Goal: Task Accomplishment & Management: Manage account settings

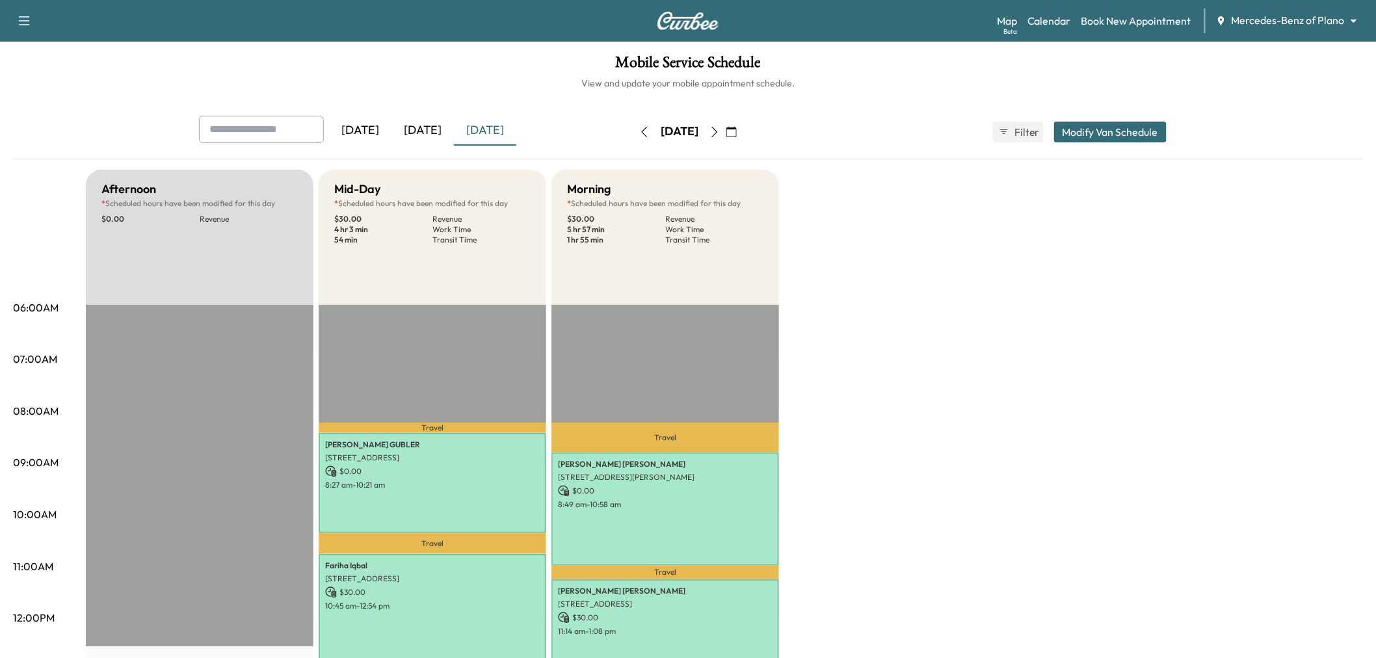
click at [720, 134] on icon "button" at bounding box center [714, 132] width 10 height 10
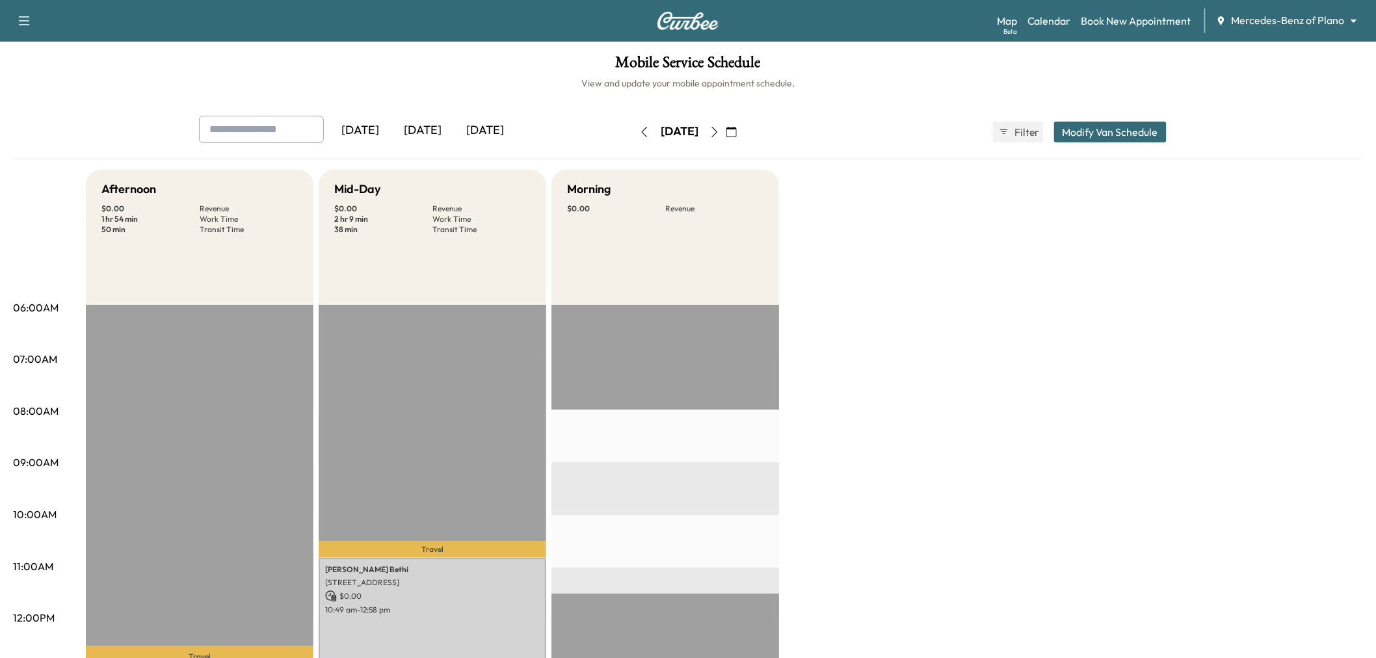
click at [720, 132] on icon "button" at bounding box center [714, 132] width 10 height 10
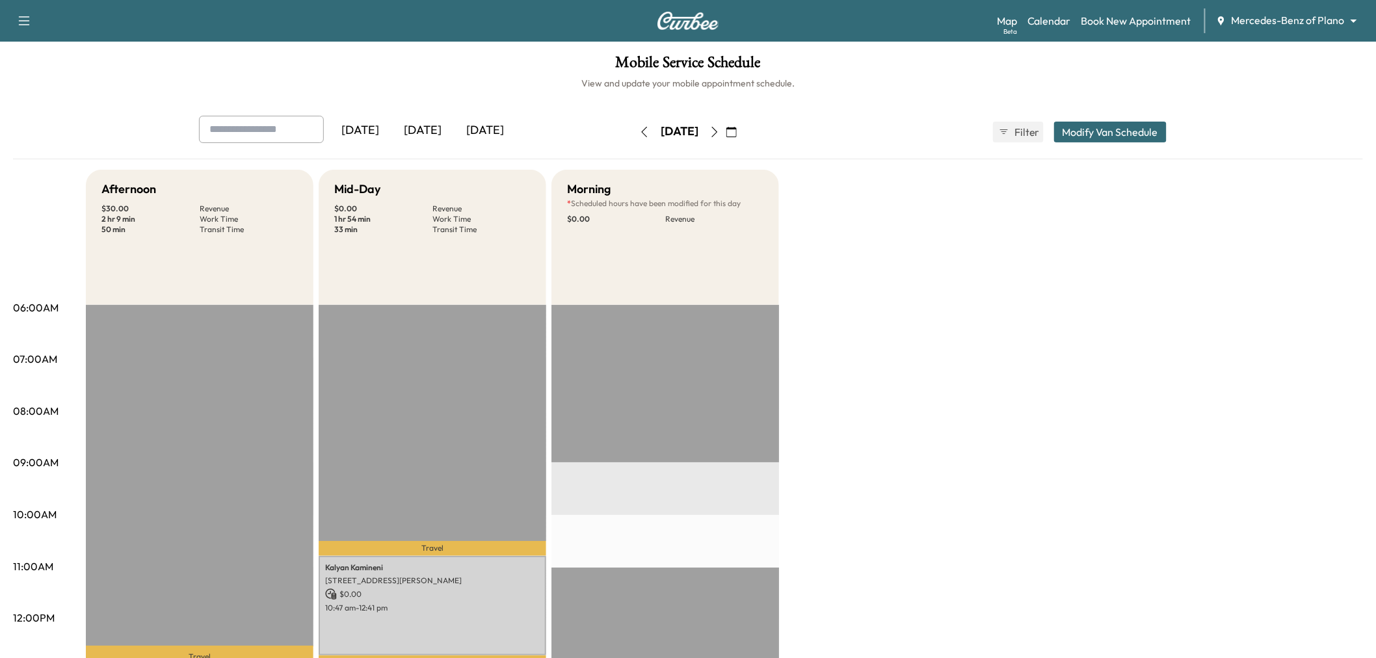
click at [1110, 138] on button "Modify Van Schedule" at bounding box center [1110, 132] width 112 height 21
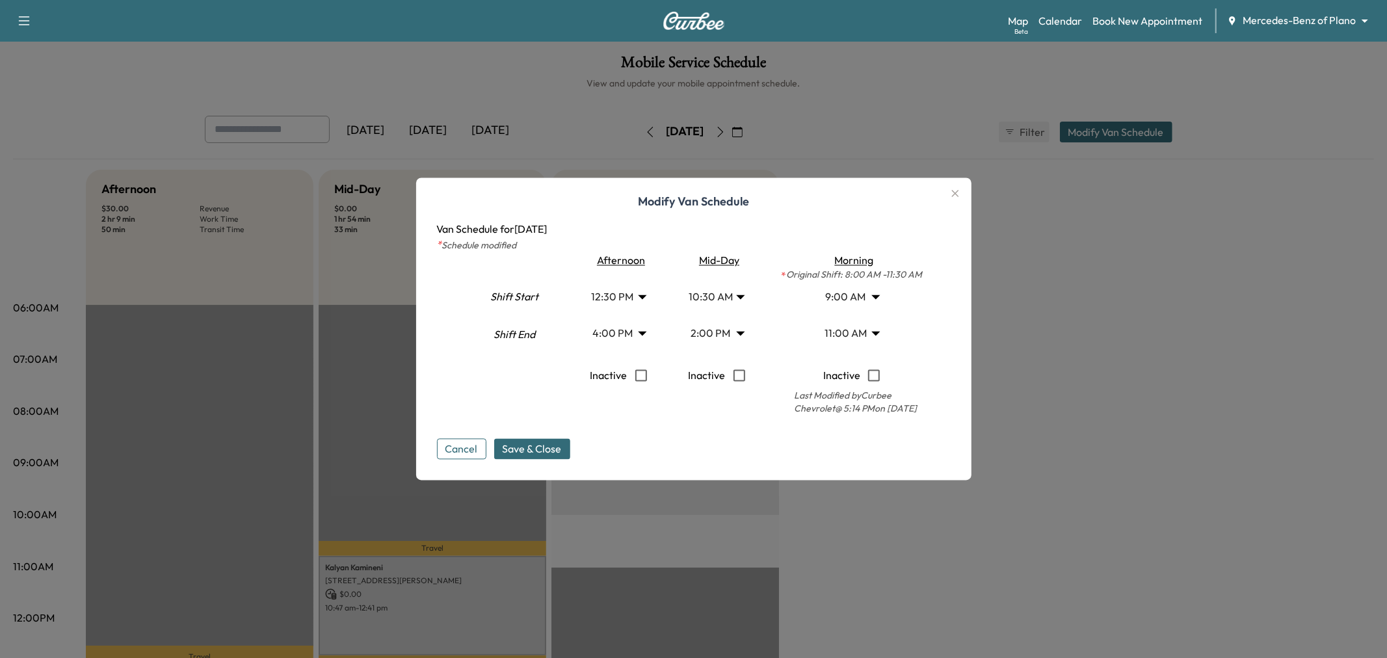
click at [844, 296] on body "Support Log Out Map Beta Calendar Book New Appointment Mercedes-Benz of Plano *…" at bounding box center [693, 329] width 1387 height 658
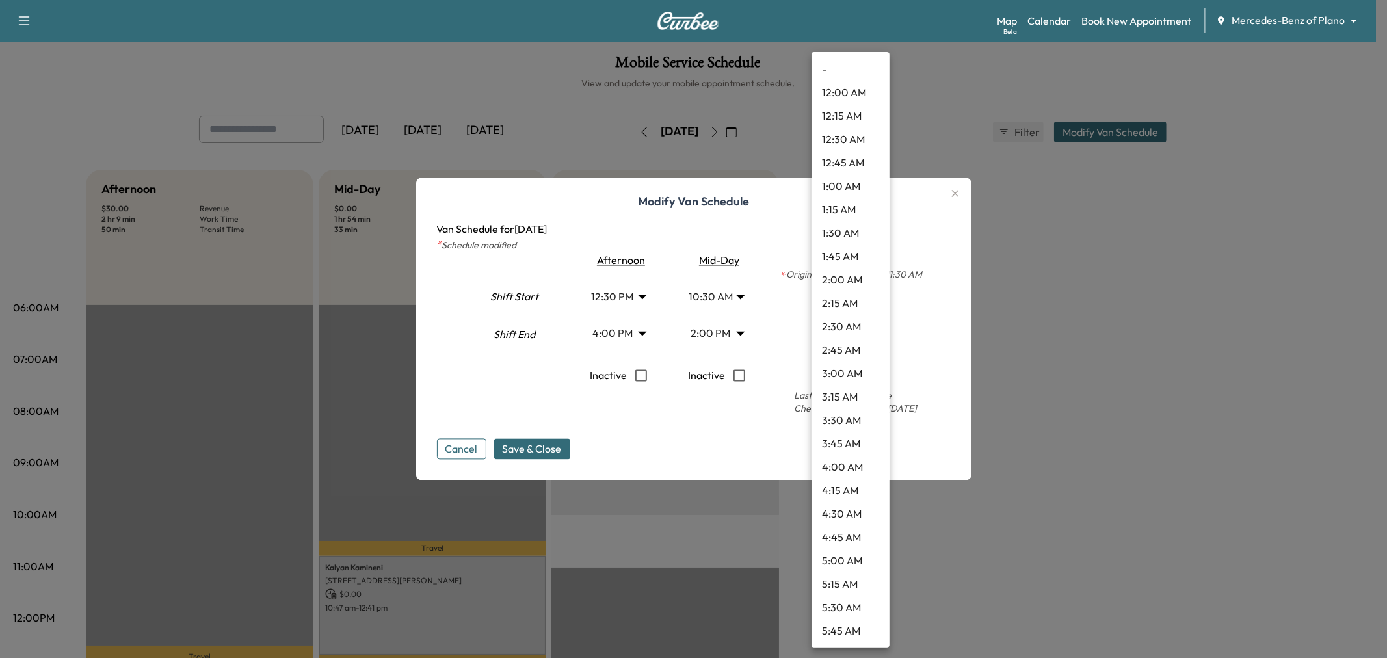
scroll to position [585, 0]
click at [924, 304] on div at bounding box center [693, 329] width 1387 height 658
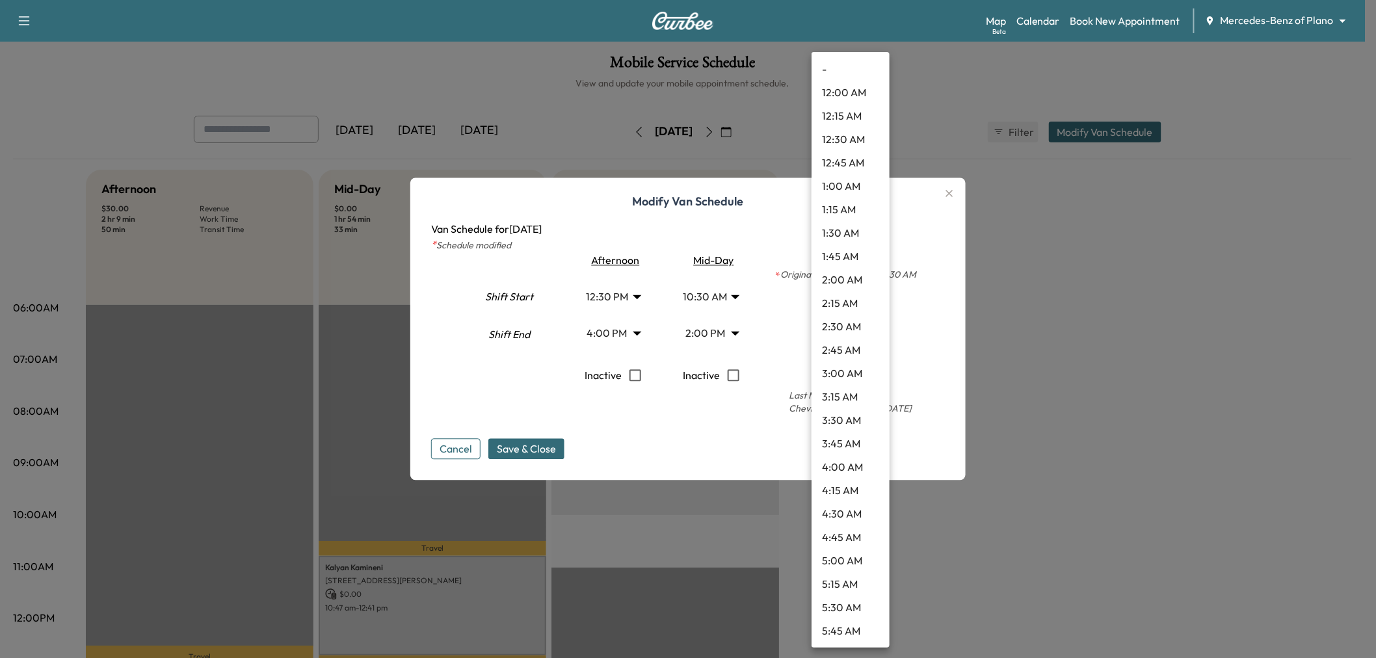
click at [849, 301] on body "Support Log Out Map Beta Calendar Book New Appointment Mercedes-Benz of Plano *…" at bounding box center [688, 329] width 1376 height 658
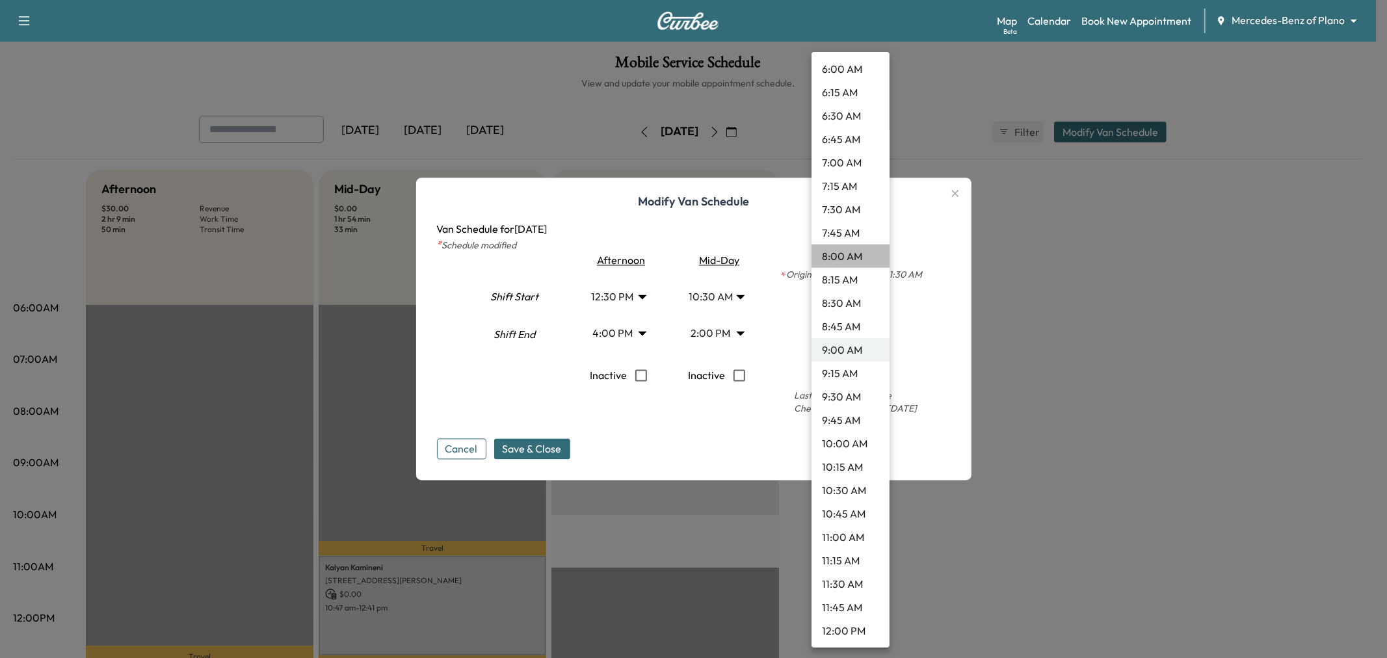
click at [850, 254] on li "8:00 AM" at bounding box center [850, 255] width 78 height 23
type input "*"
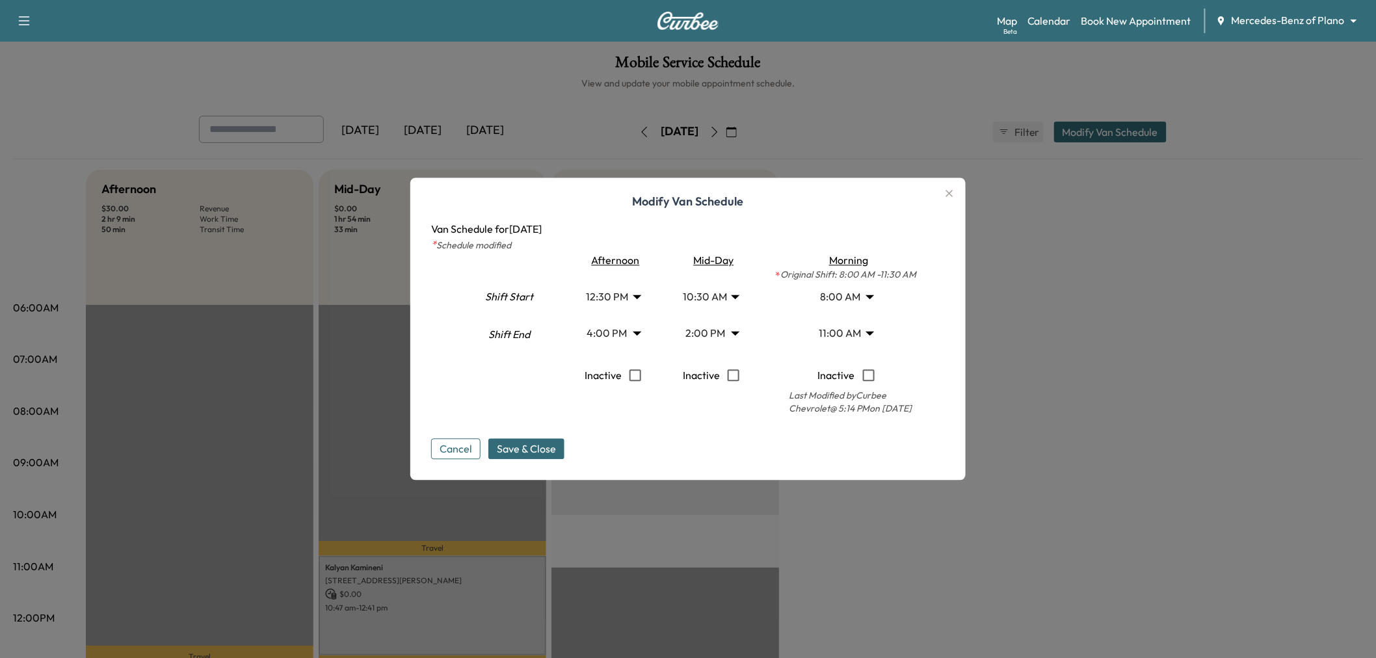
click at [725, 432] on div "Cancel Save & Close" at bounding box center [688, 439] width 514 height 42
click at [545, 450] on span "Save & Close" at bounding box center [526, 449] width 59 height 16
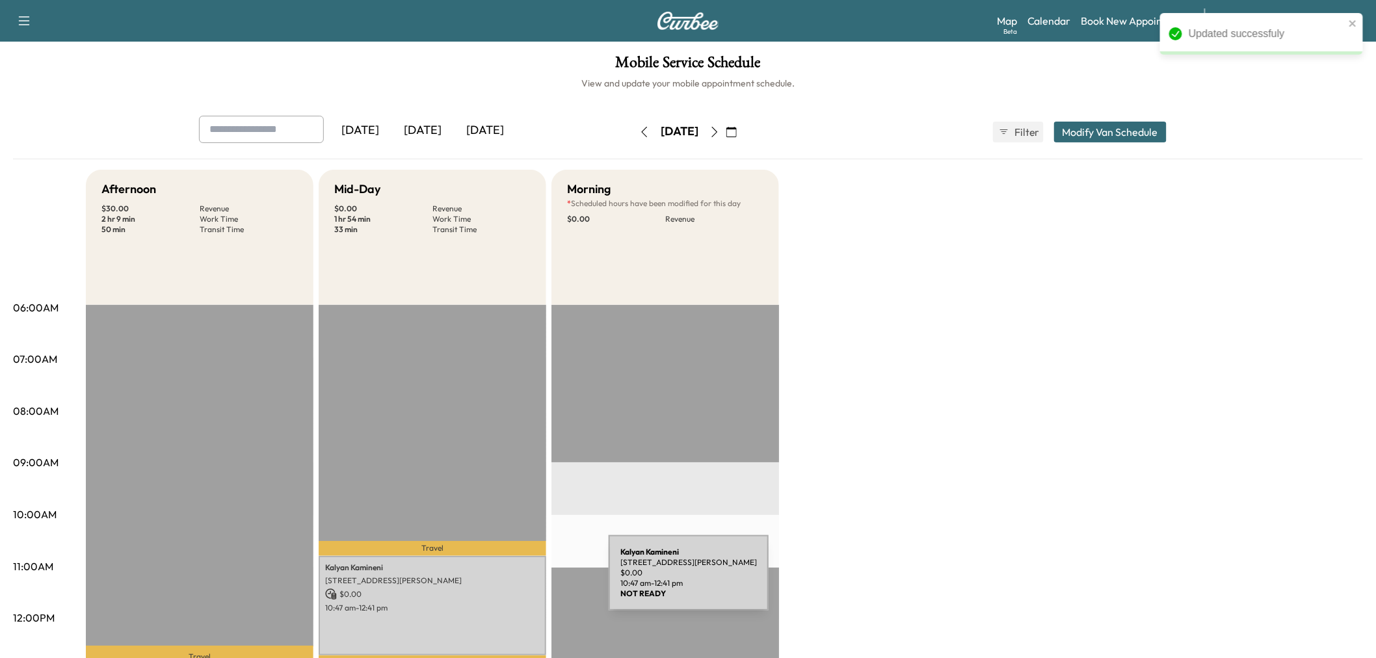
click at [511, 581] on p "[STREET_ADDRESS][PERSON_NAME]" at bounding box center [432, 580] width 215 height 10
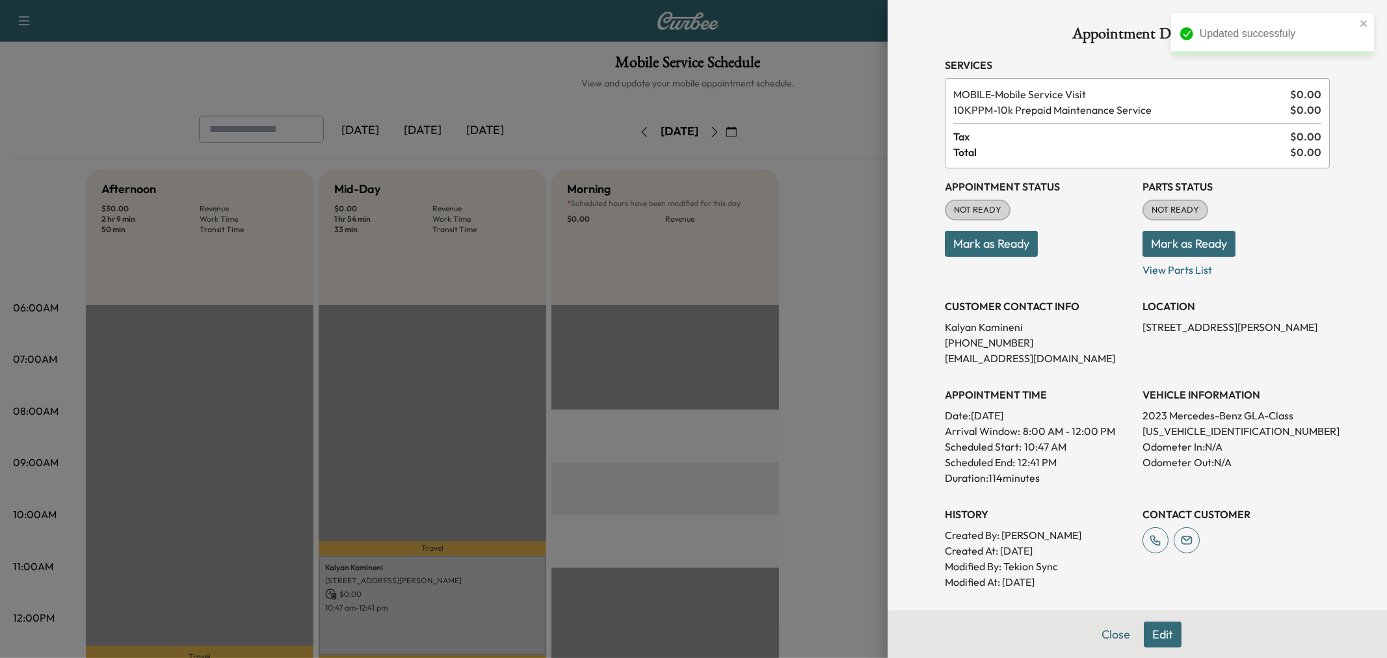
click at [759, 445] on div at bounding box center [693, 329] width 1387 height 658
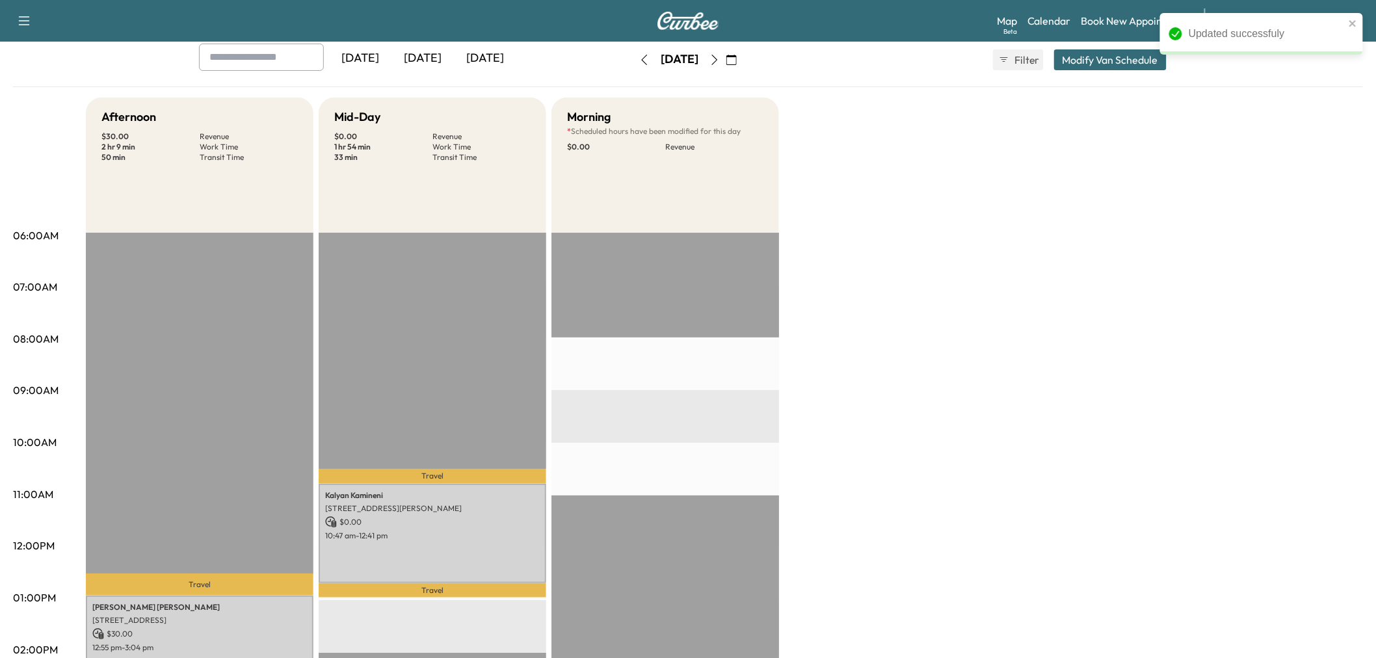
scroll to position [144, 0]
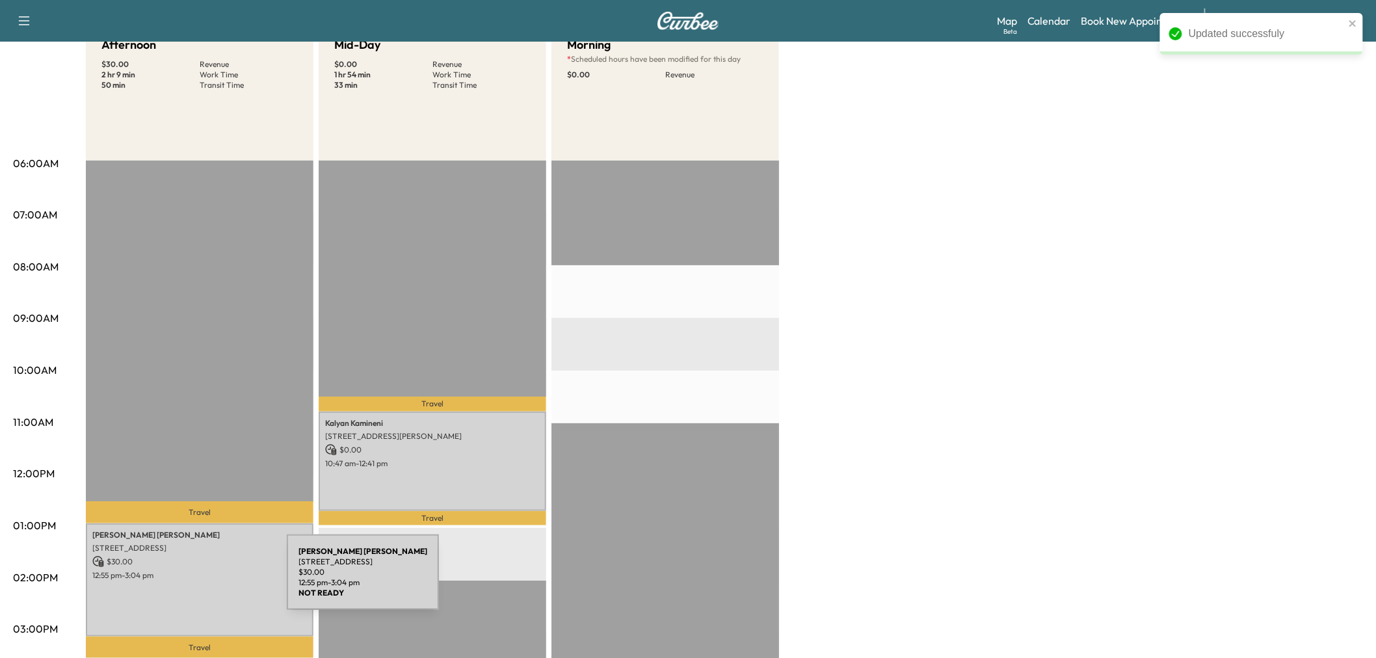
click at [189, 580] on div "[PERSON_NAME] [STREET_ADDRESS] $ 30.00 12:55 pm - 3:04 pm" at bounding box center [200, 579] width 228 height 113
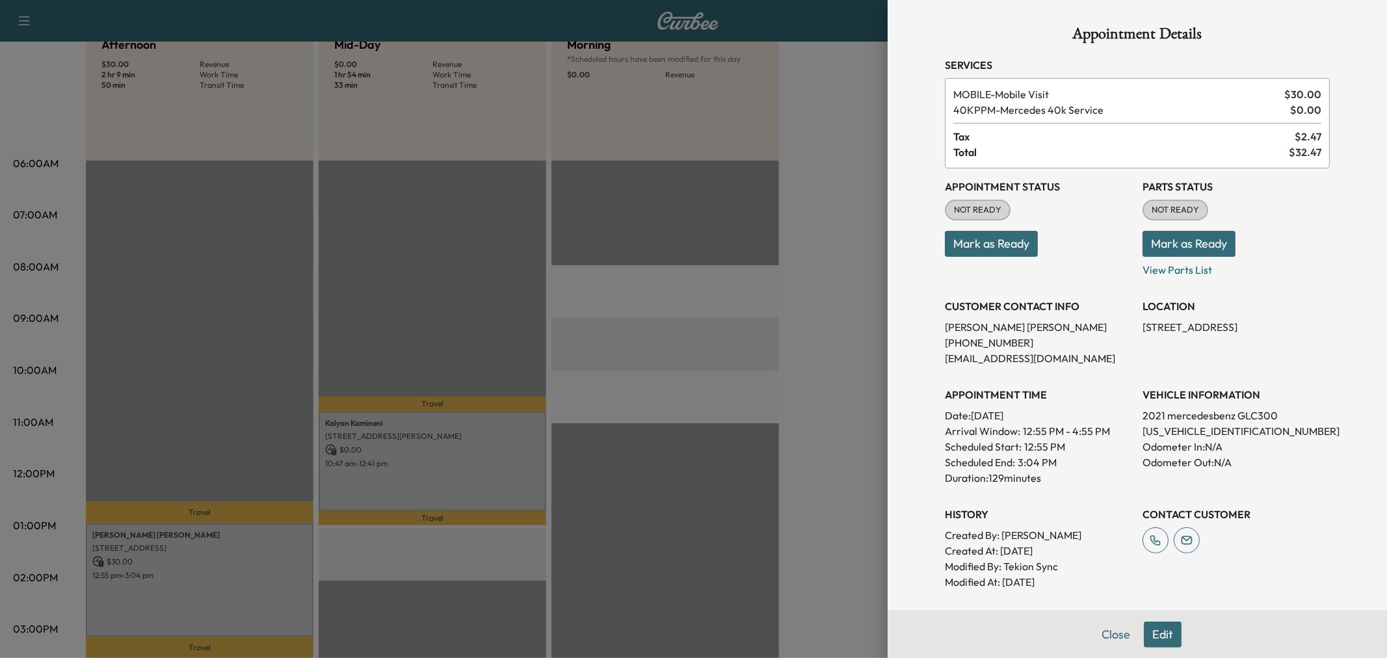
click at [467, 495] on div at bounding box center [693, 329] width 1387 height 658
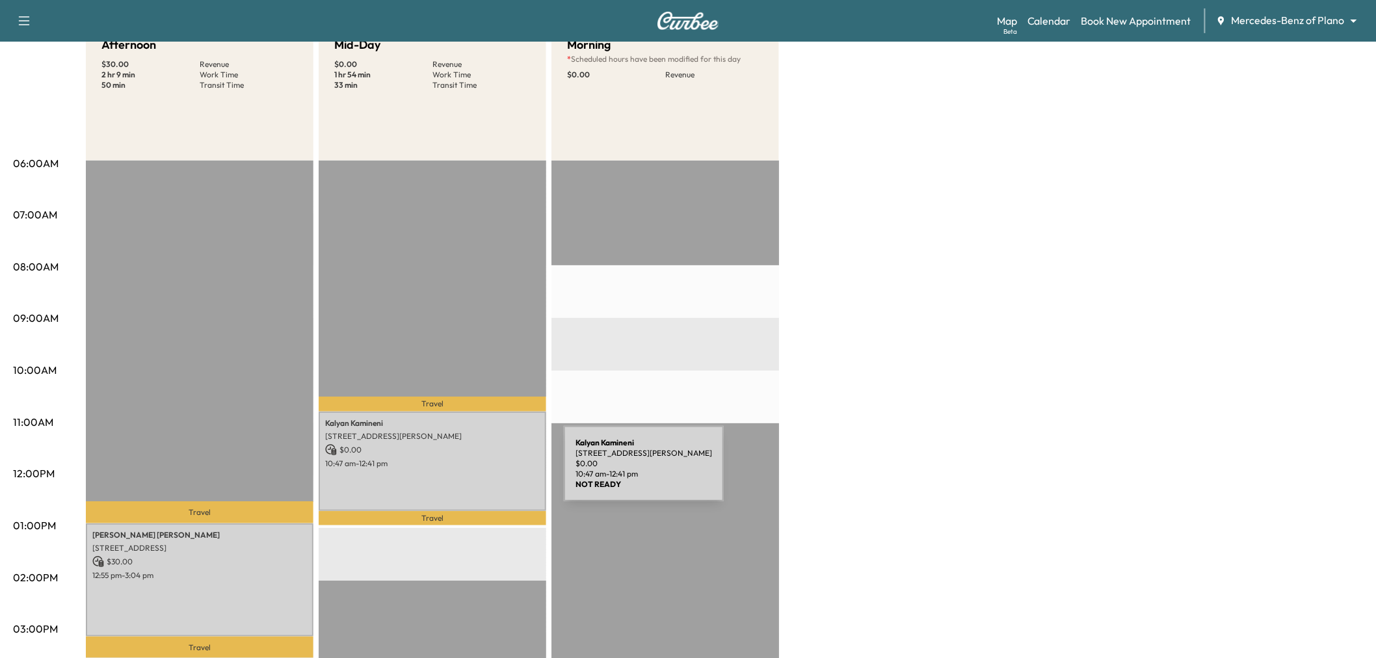
drag, startPoint x: 466, startPoint y: 471, endPoint x: 416, endPoint y: 456, distance: 52.2
click at [416, 458] on p "10:47 am - 12:41 pm" at bounding box center [432, 463] width 215 height 10
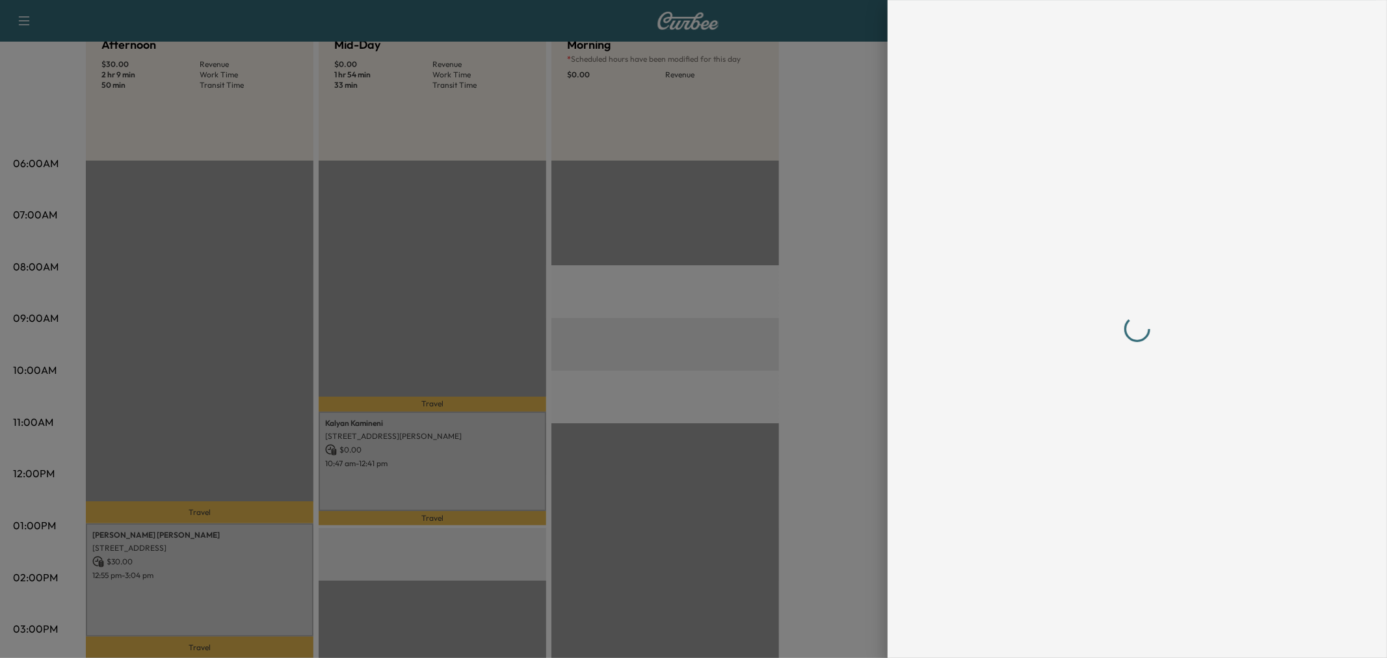
click at [416, 456] on div at bounding box center [693, 329] width 1387 height 658
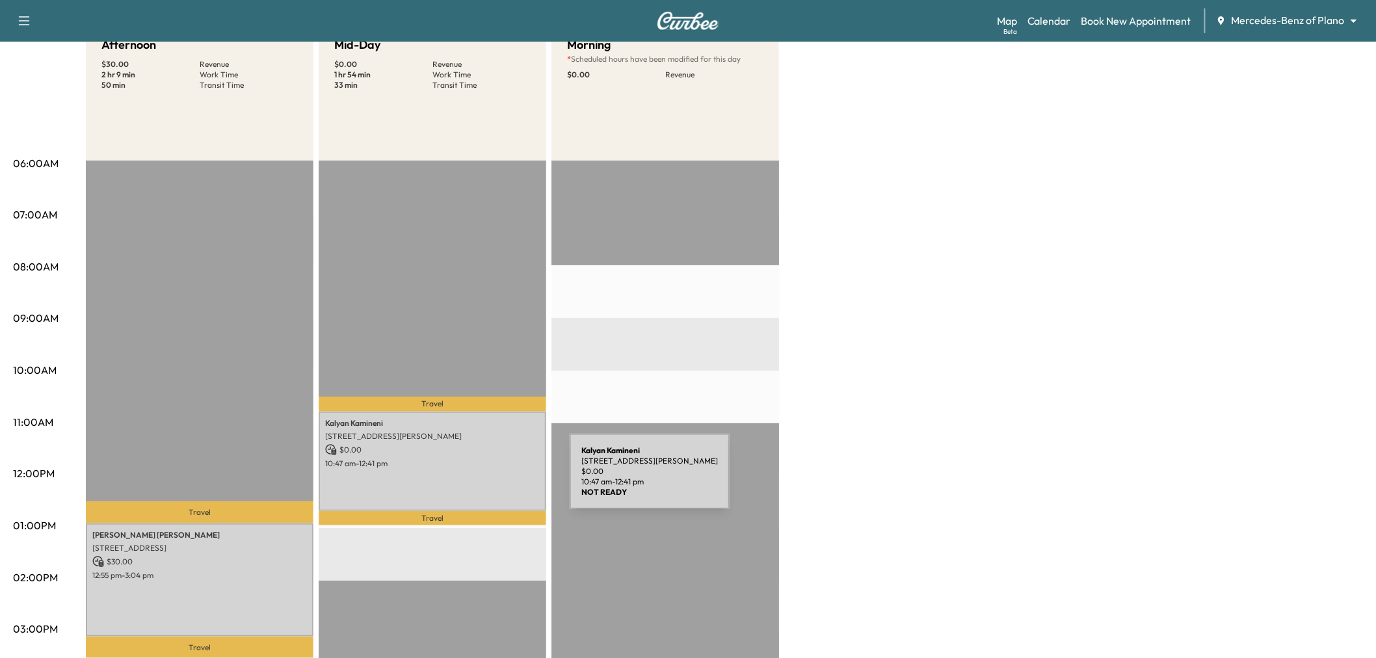
click at [472, 479] on div "[PERSON_NAME] [STREET_ADDRESS][PERSON_NAME] $ 0.00 10:47 am - 12:41 pm" at bounding box center [433, 460] width 228 height 99
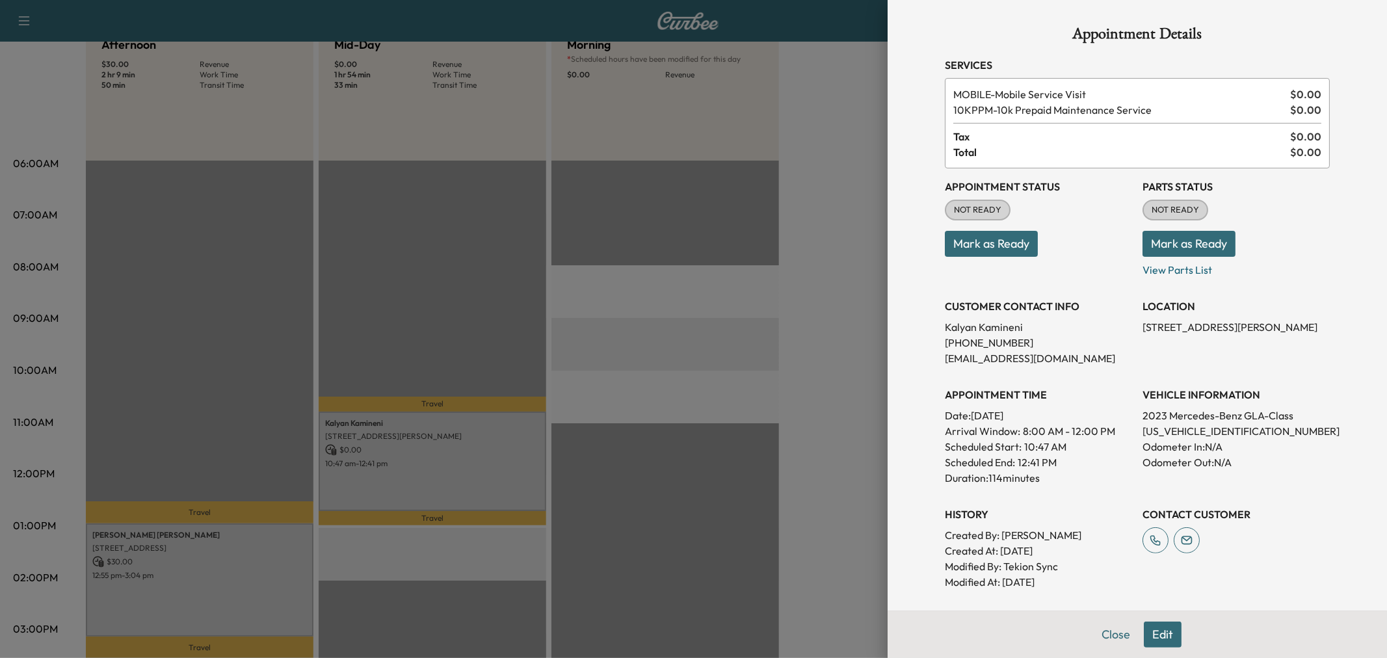
click at [1153, 634] on button "Edit" at bounding box center [1162, 634] width 38 height 26
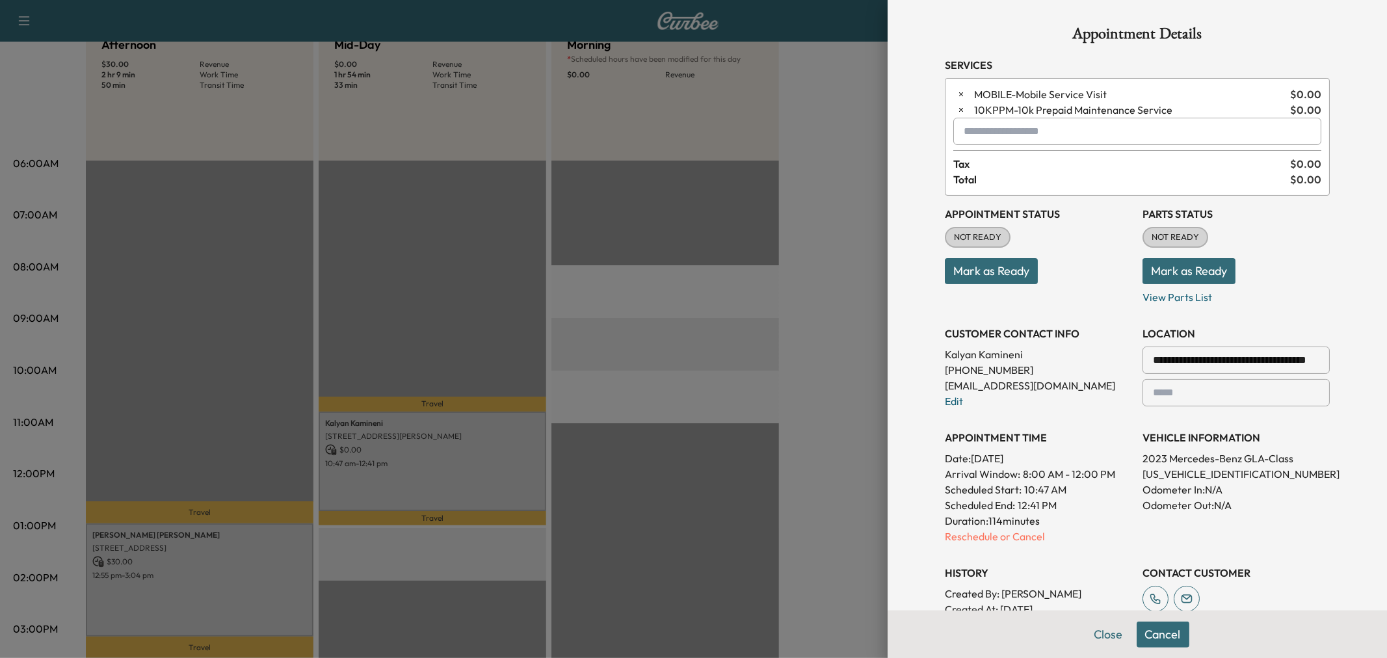
click at [1021, 146] on div "MOBILE - Mobile Service Visit $ 0.00 10KPPM - 10k Prepaid Maintenance Service $…" at bounding box center [1137, 137] width 385 height 118
click at [1010, 111] on span "10KPPM - 10k Prepaid Maintenance Service" at bounding box center [1129, 110] width 311 height 16
click at [991, 151] on div "MOBILE - Mobile Service Visit $ 0.00 10KPPM - 10k Prepaid Maintenance Service $…" at bounding box center [1137, 137] width 385 height 118
click at [1002, 135] on input "text" at bounding box center [1137, 131] width 368 height 27
click at [1038, 167] on p "MORNING - Morning Appointment" at bounding box center [1089, 166] width 283 height 18
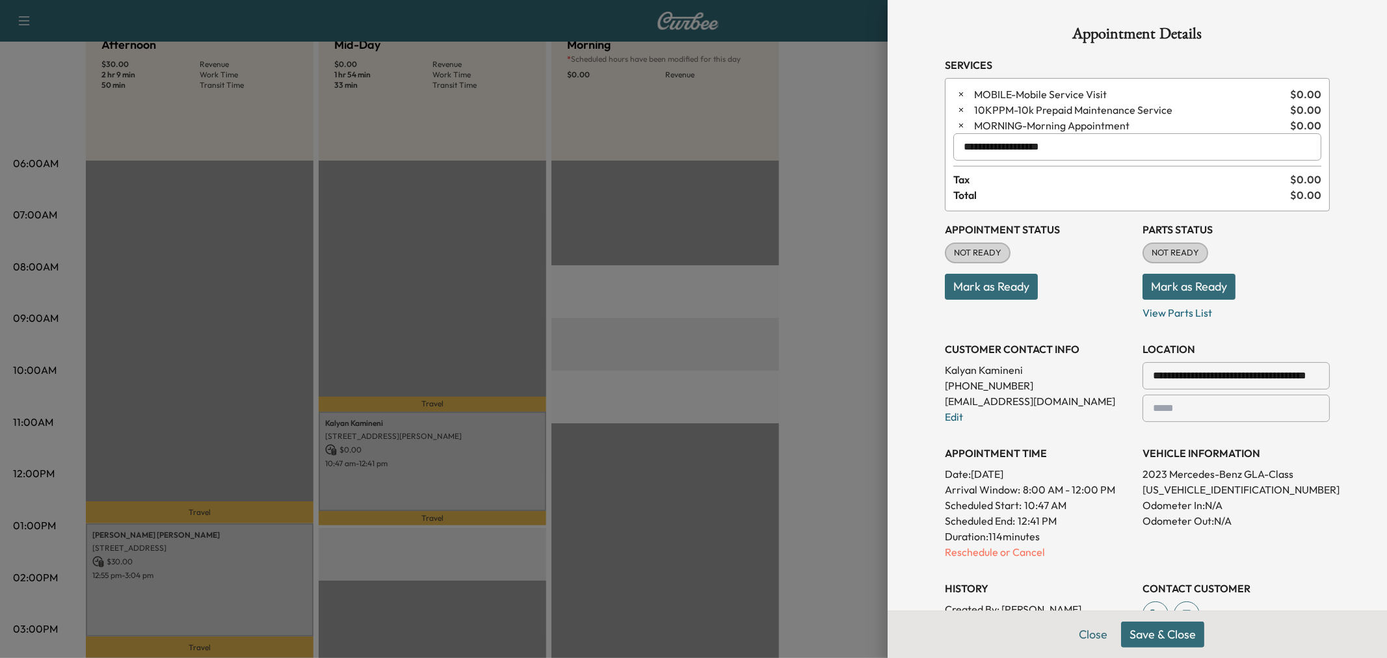
type input "**********"
click at [1153, 637] on button "Save & Close" at bounding box center [1162, 634] width 83 height 26
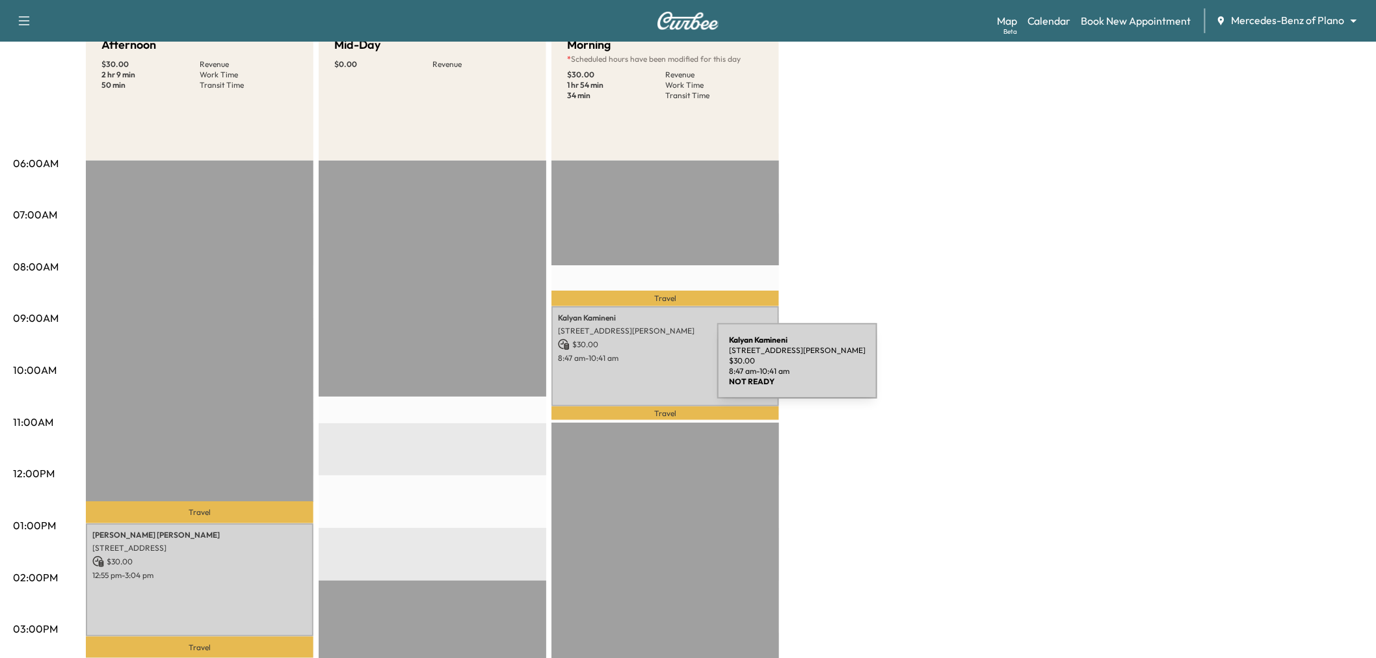
click at [620, 369] on div "[PERSON_NAME] [STREET_ADDRESS][PERSON_NAME] $ 30.00 8:47 am - 10:41 am" at bounding box center [665, 355] width 228 height 99
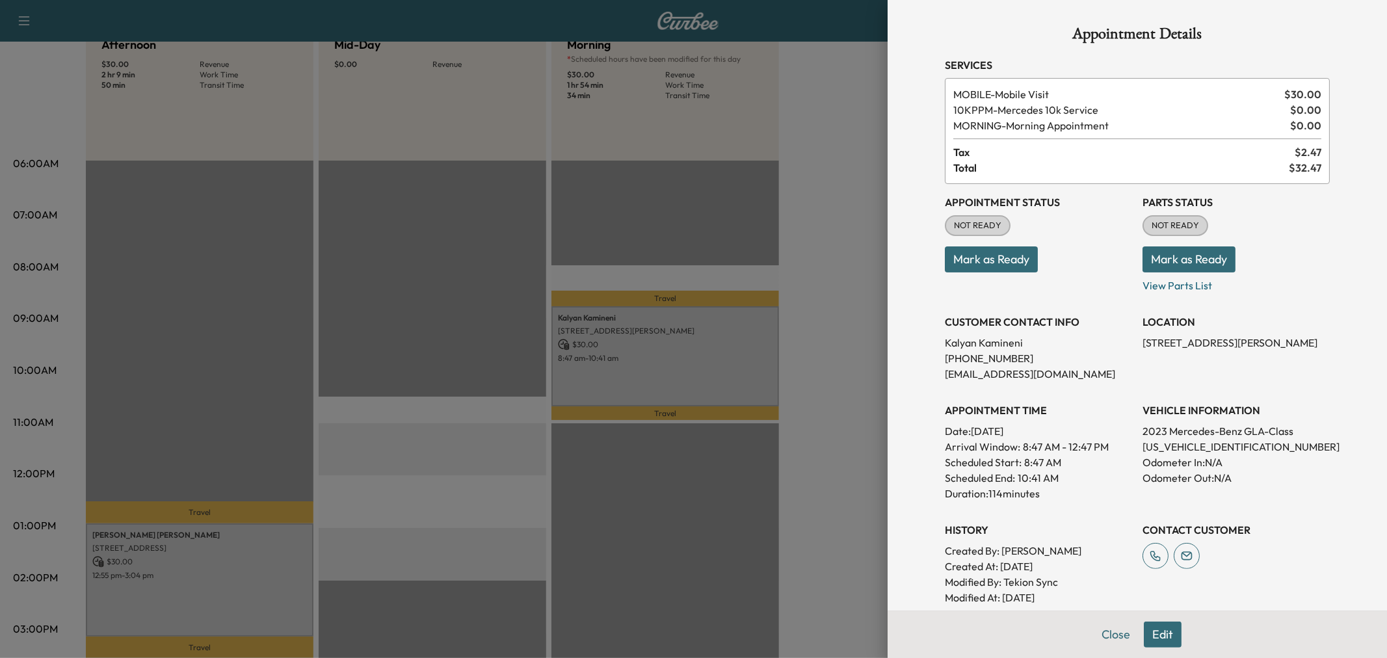
click at [848, 330] on div at bounding box center [693, 329] width 1387 height 658
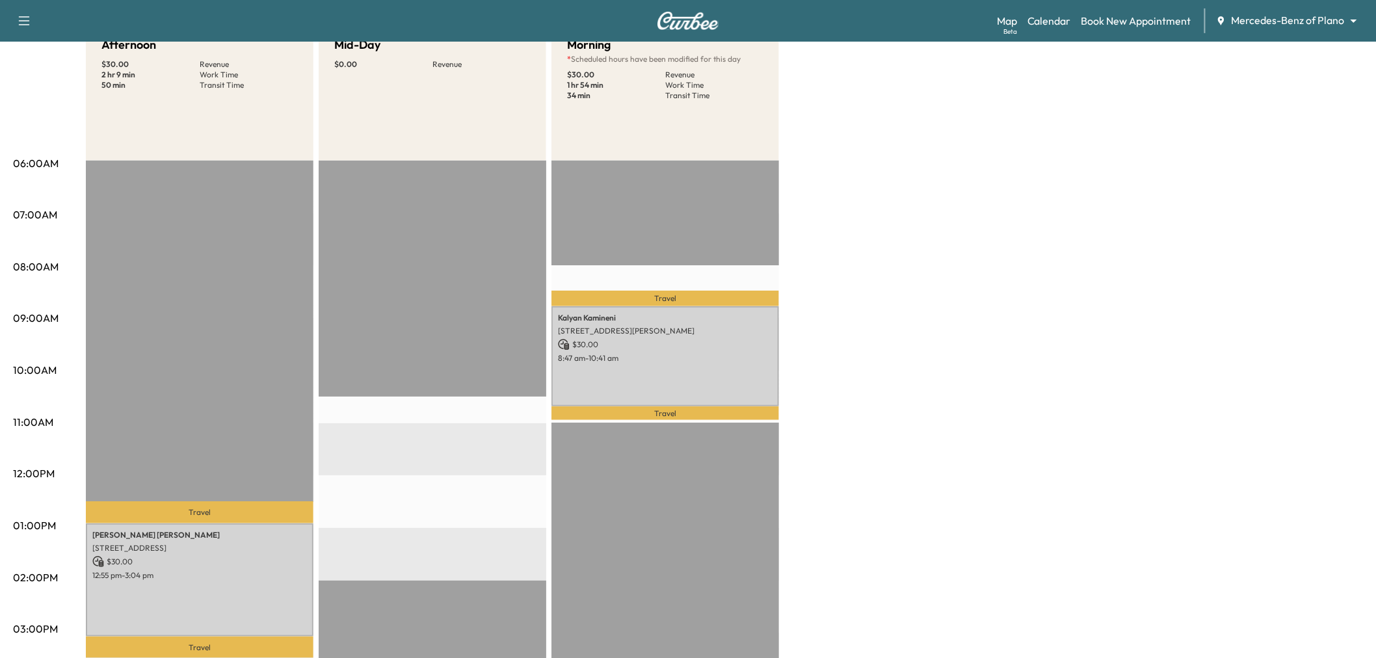
click at [471, 464] on div "EST Start" at bounding box center [433, 581] width 228 height 840
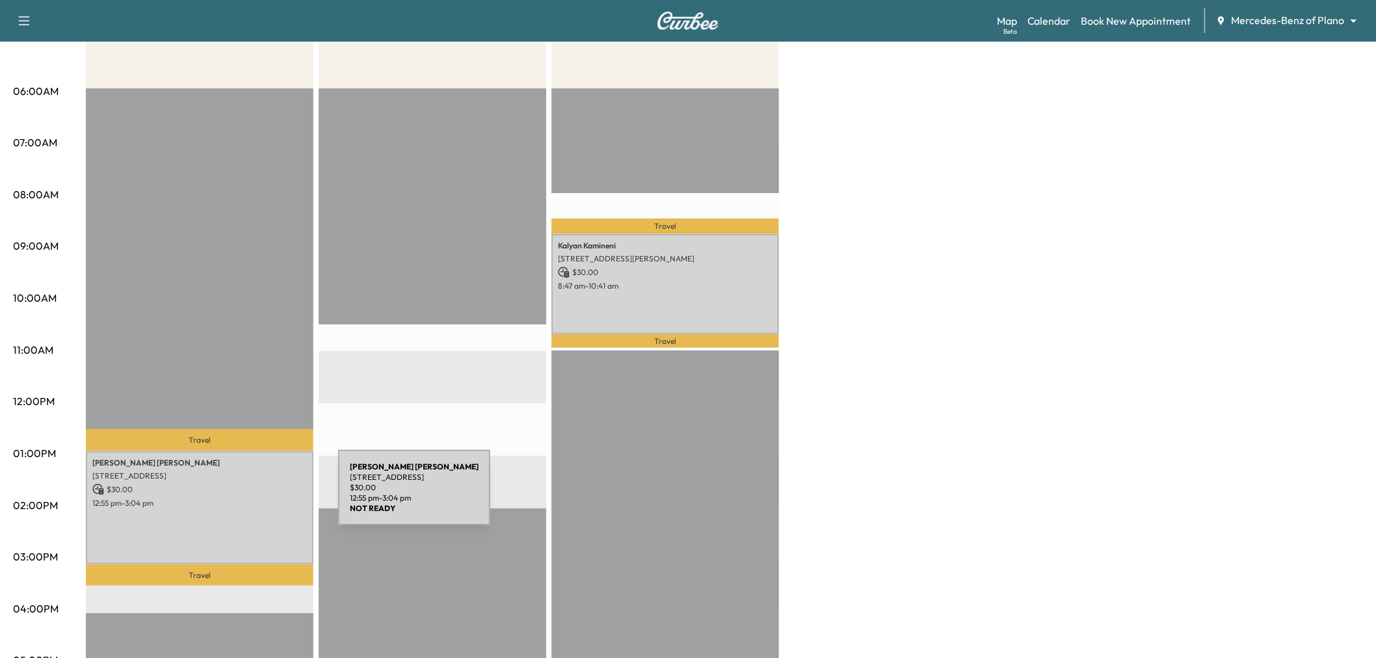
click at [244, 508] on div "[PERSON_NAME] [STREET_ADDRESS] $ 30.00 12:55 pm - 3:04 pm" at bounding box center [200, 507] width 228 height 113
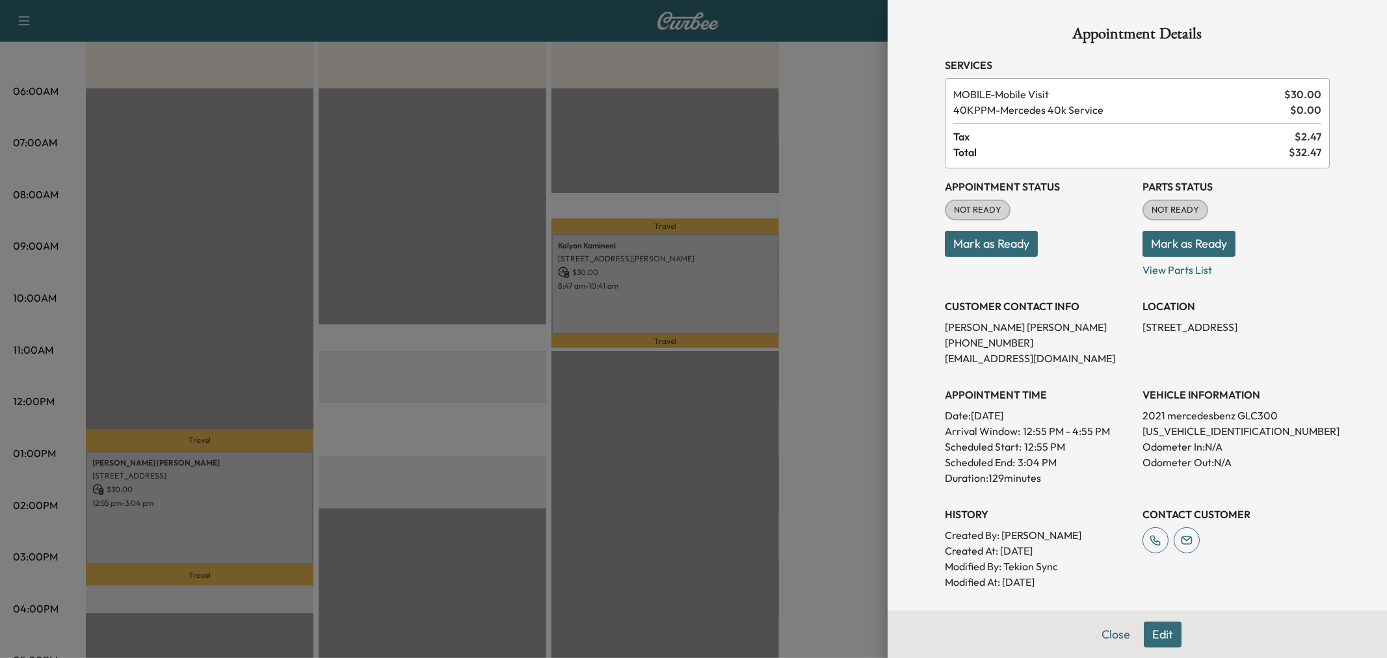
click at [281, 512] on div at bounding box center [693, 329] width 1387 height 658
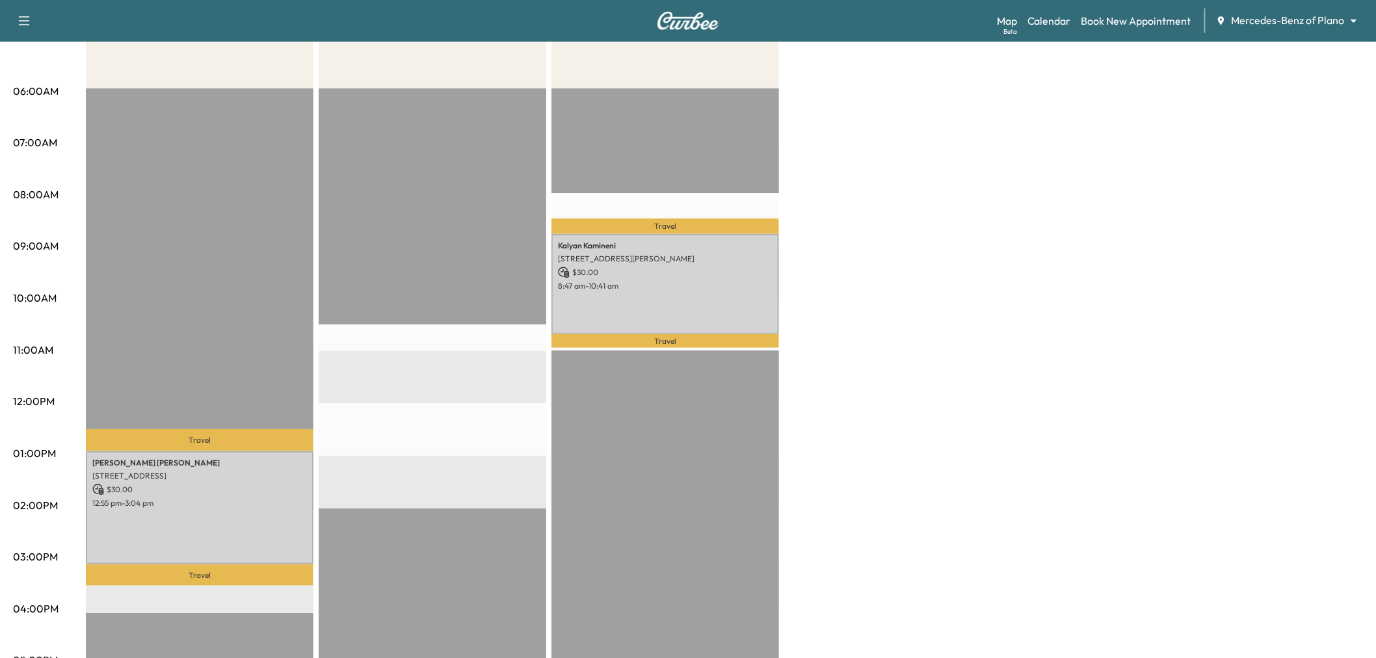
scroll to position [72, 0]
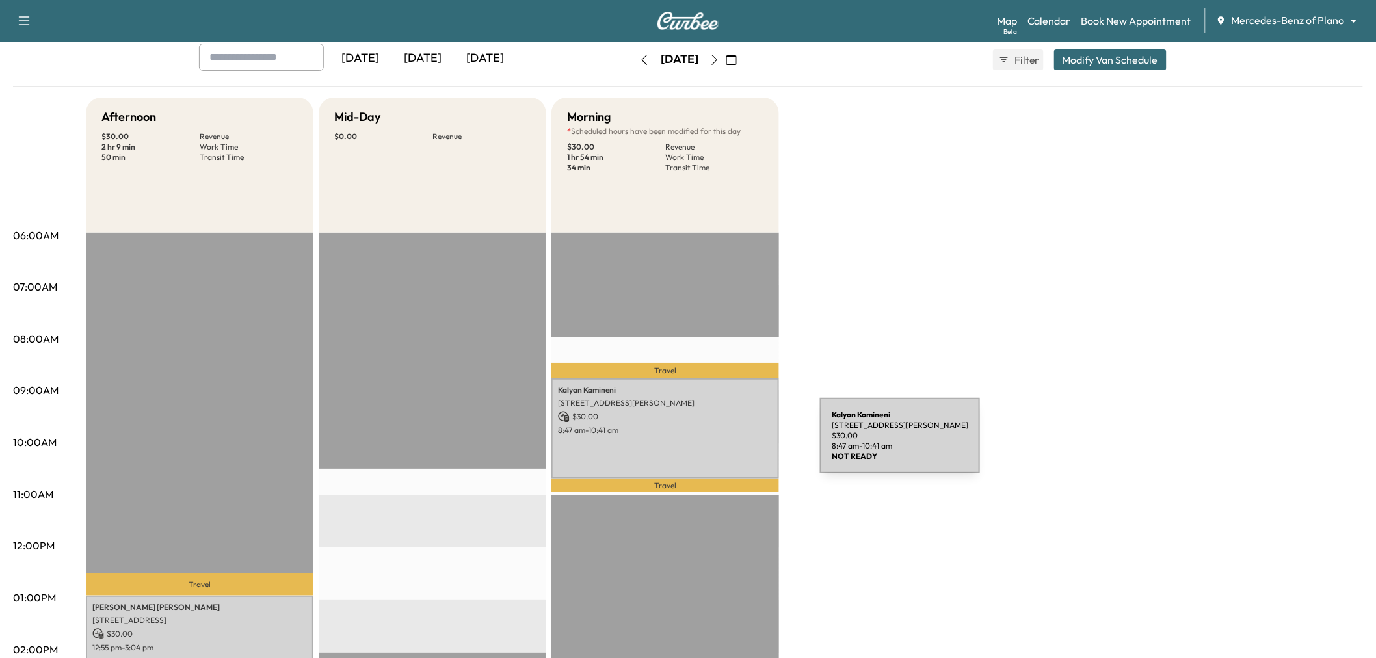
click at [722, 443] on div "[PERSON_NAME] [STREET_ADDRESS][PERSON_NAME] $ 30.00 8:47 am - 10:41 am" at bounding box center [665, 427] width 228 height 99
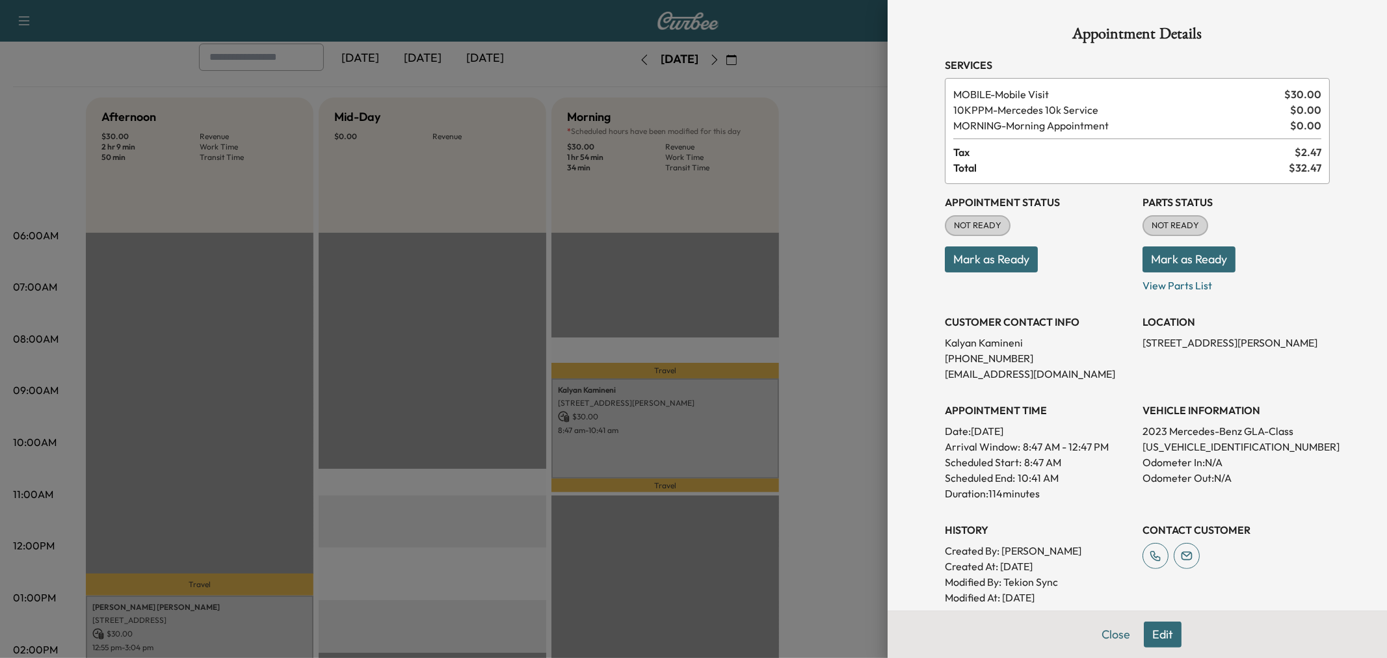
click at [821, 332] on div at bounding box center [693, 329] width 1387 height 658
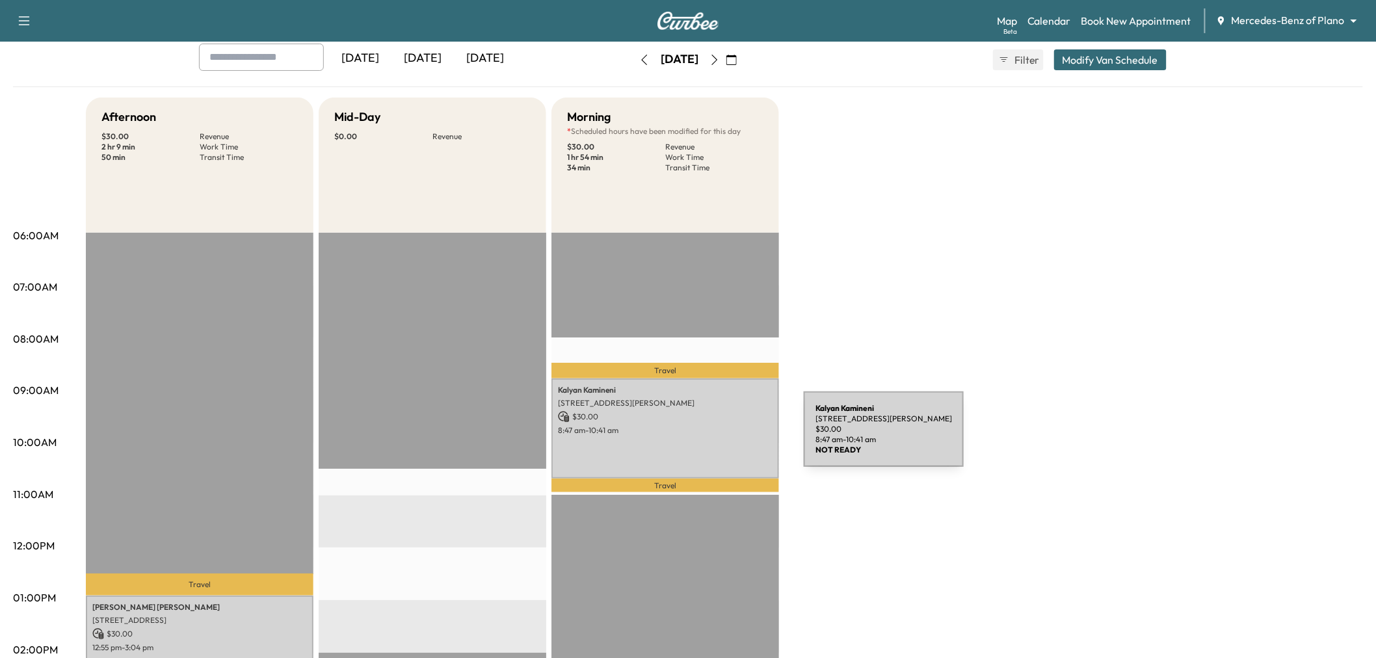
click at [706, 437] on div "[PERSON_NAME] [STREET_ADDRESS][PERSON_NAME] $ 30.00 8:47 am - 10:41 am" at bounding box center [665, 427] width 228 height 99
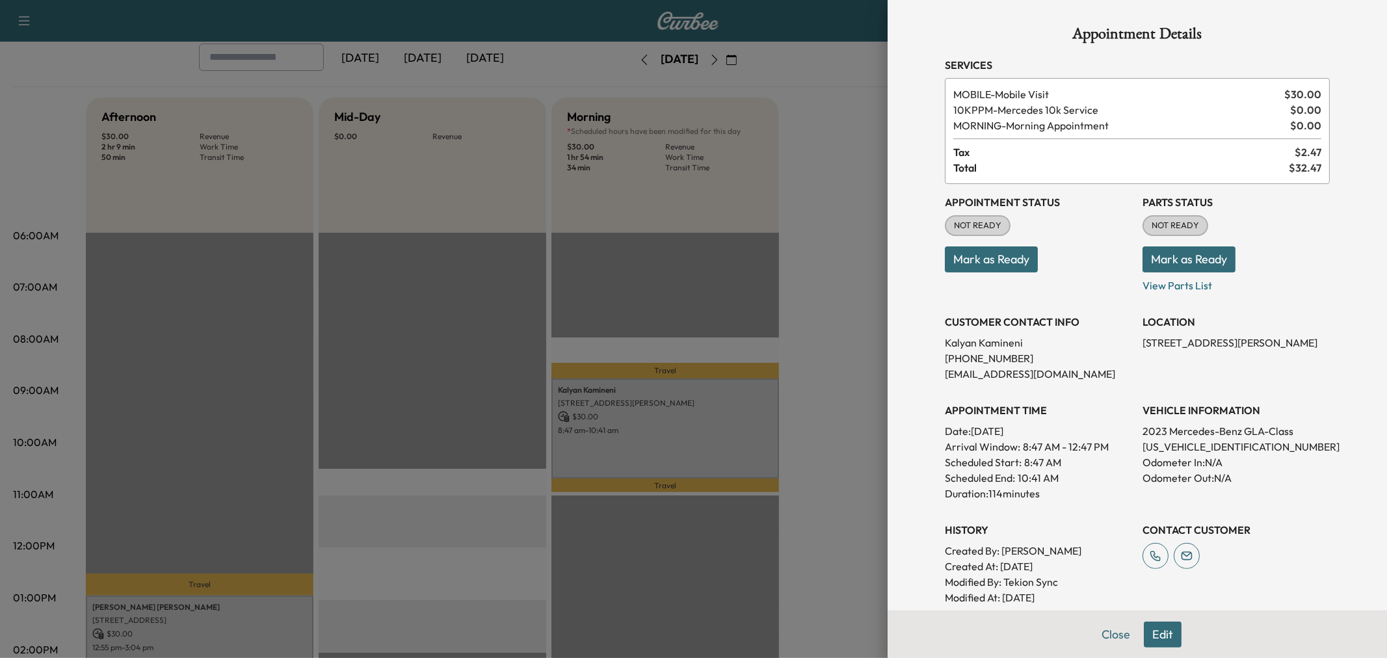
click at [710, 431] on div at bounding box center [693, 329] width 1387 height 658
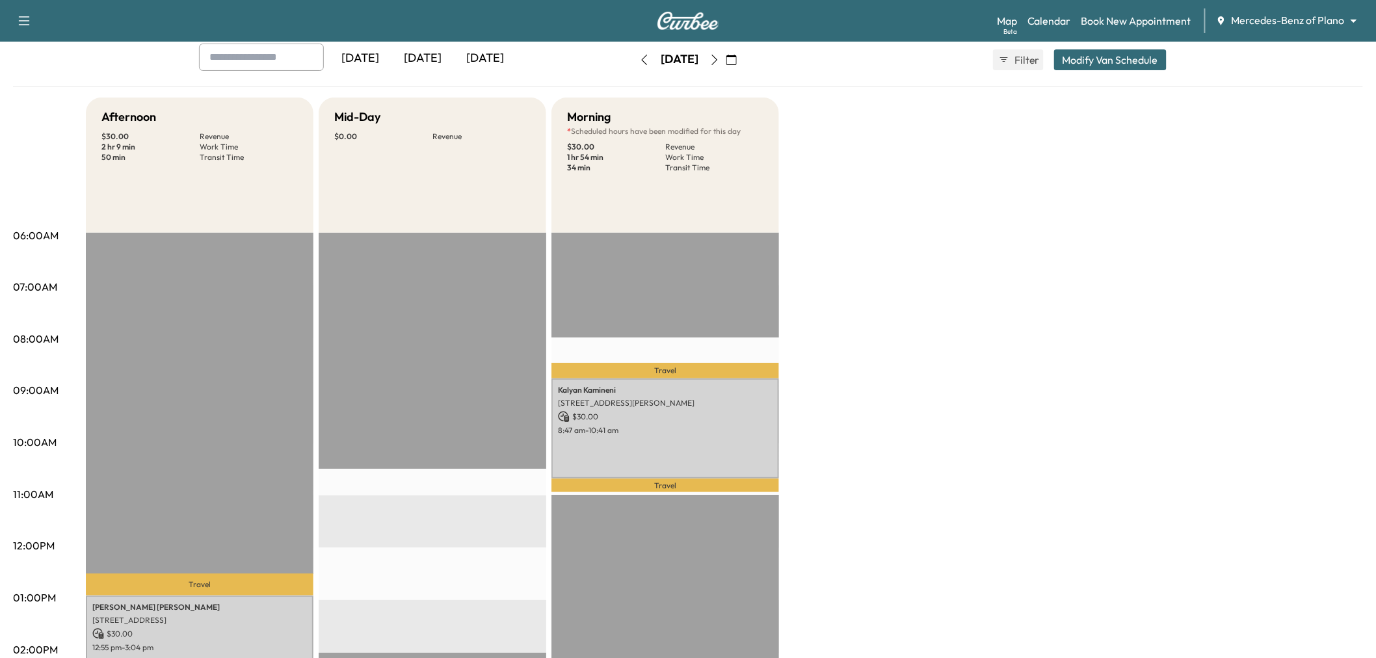
scroll to position [0, 0]
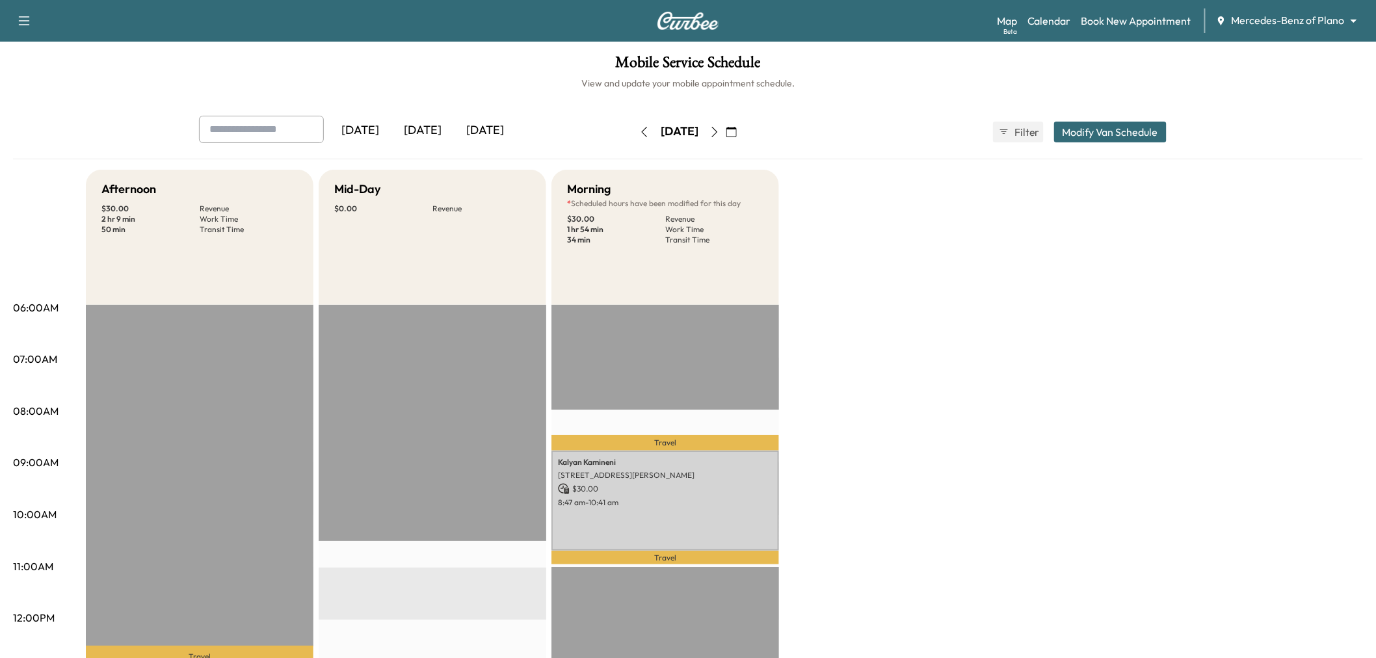
click at [639, 131] on icon "button" at bounding box center [644, 132] width 10 height 10
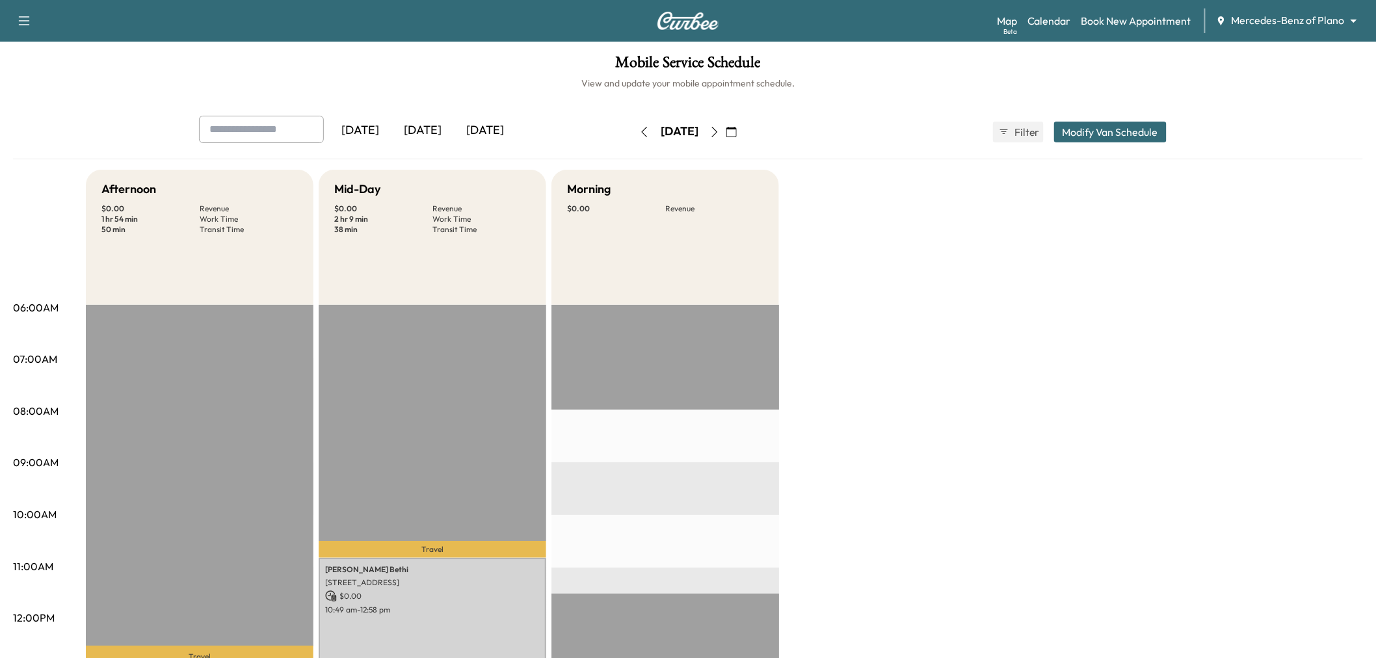
scroll to position [289, 0]
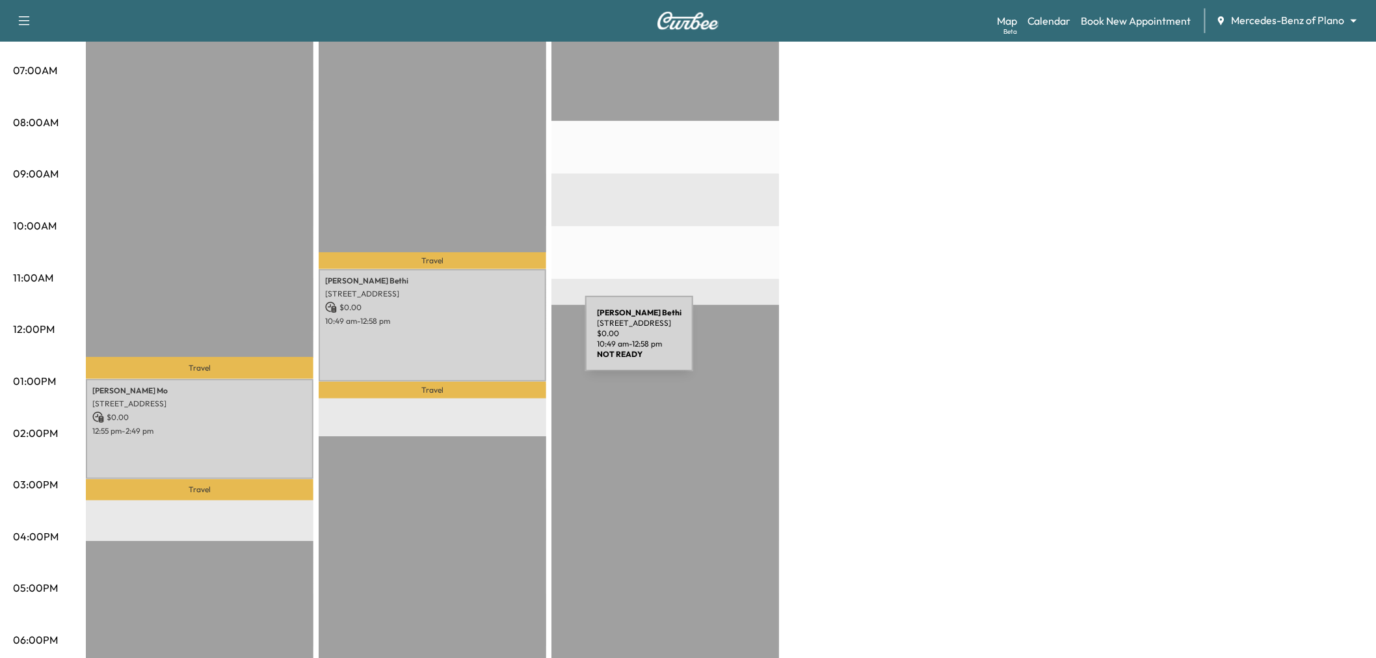
click at [484, 339] on div "[PERSON_NAME] [STREET_ADDRESS] $ 0.00 10:49 am - 12:58 pm" at bounding box center [433, 325] width 228 height 113
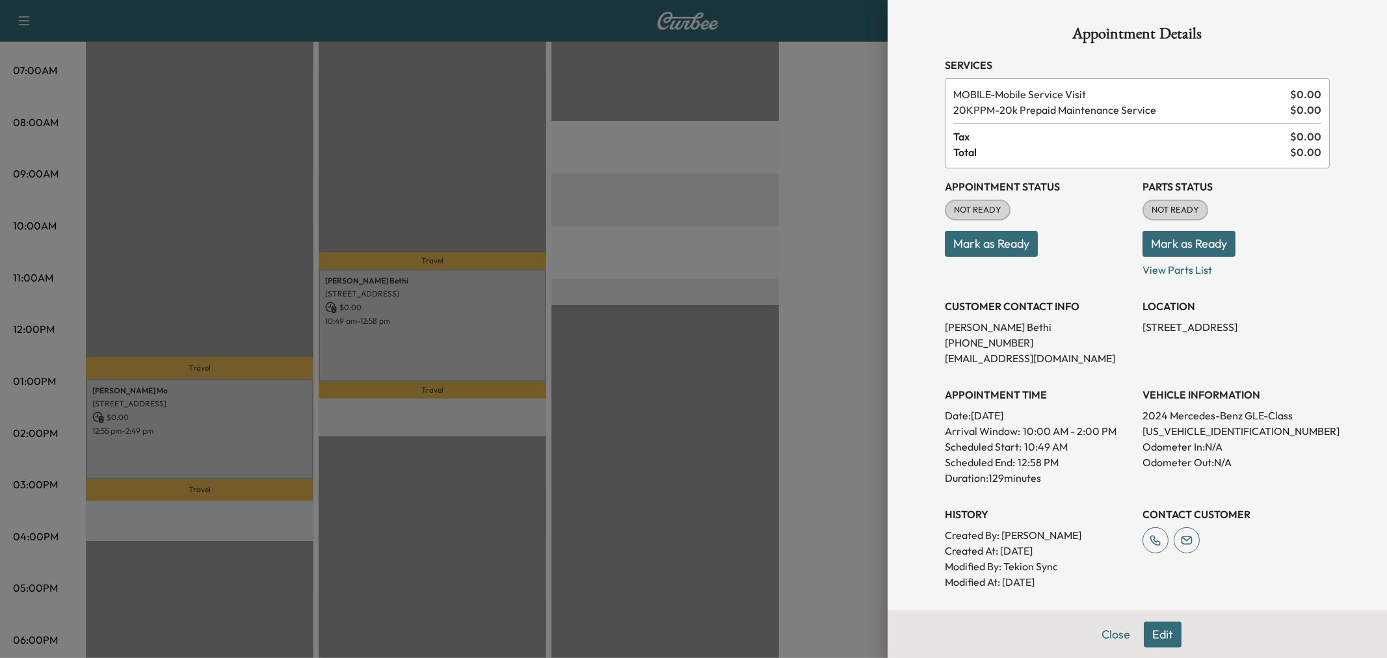
click at [254, 438] on div at bounding box center [693, 329] width 1387 height 658
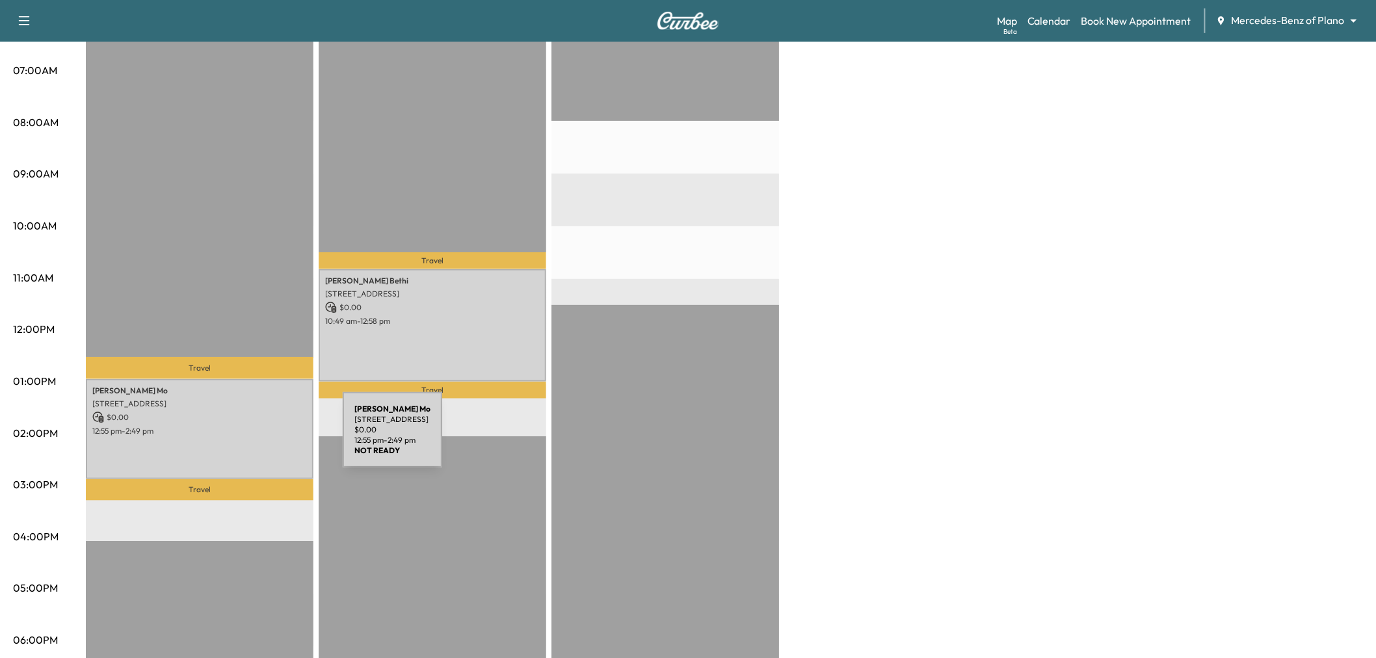
click at [245, 438] on div "[PERSON_NAME] Mo [STREET_ADDRESS] $ 0.00 12:55 pm - 2:49 pm" at bounding box center [200, 428] width 228 height 99
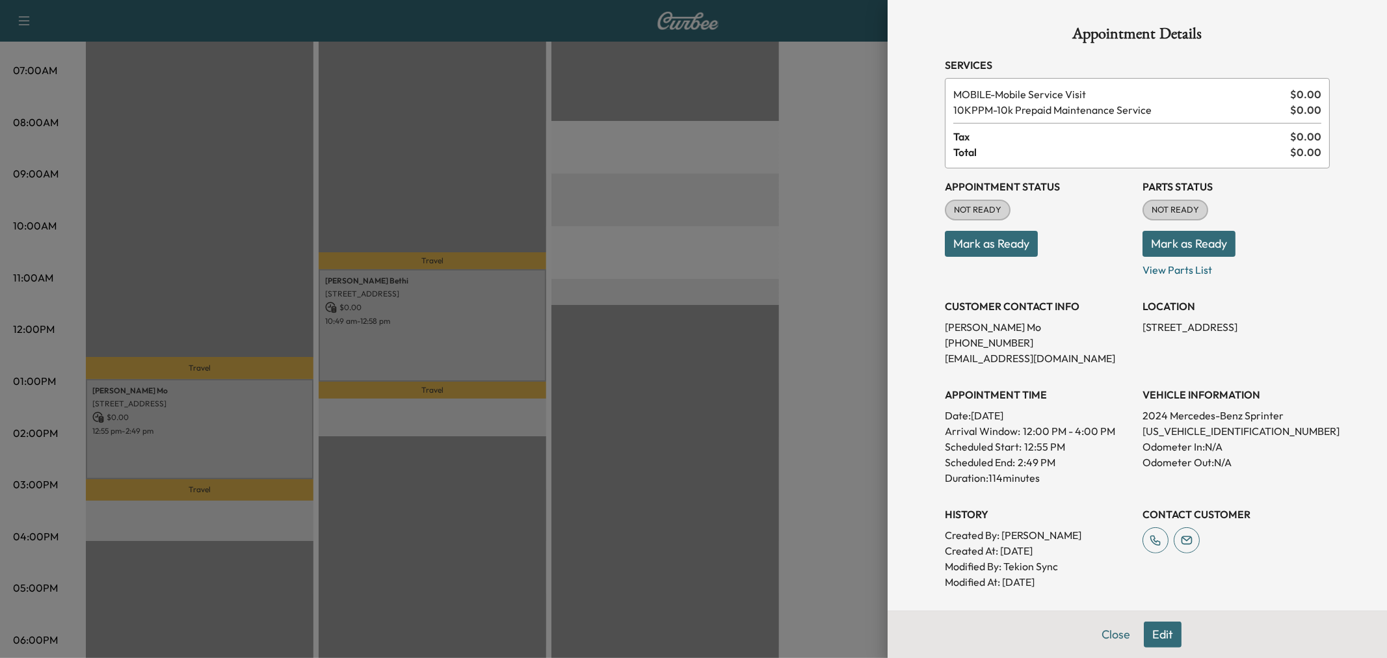
click at [423, 329] on div at bounding box center [693, 329] width 1387 height 658
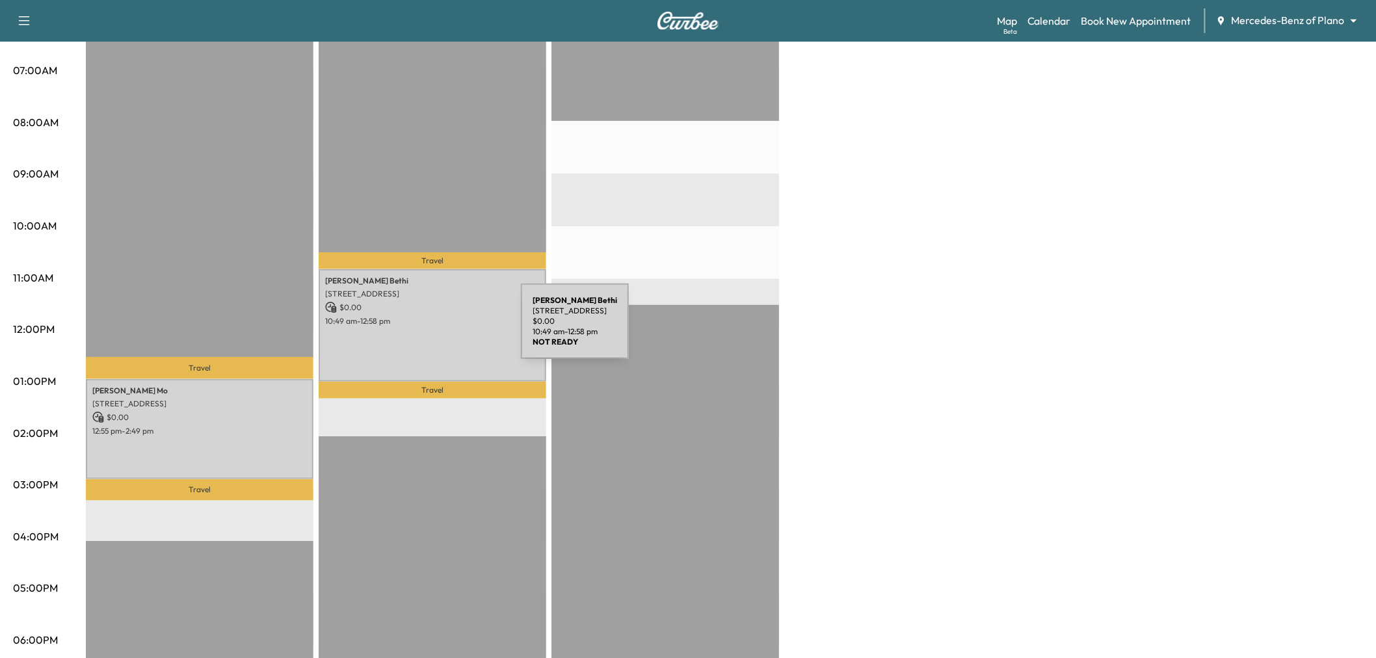
click at [423, 329] on div "[PERSON_NAME] [STREET_ADDRESS] $ 0.00 10:49 am - 12:58 pm" at bounding box center [433, 325] width 228 height 113
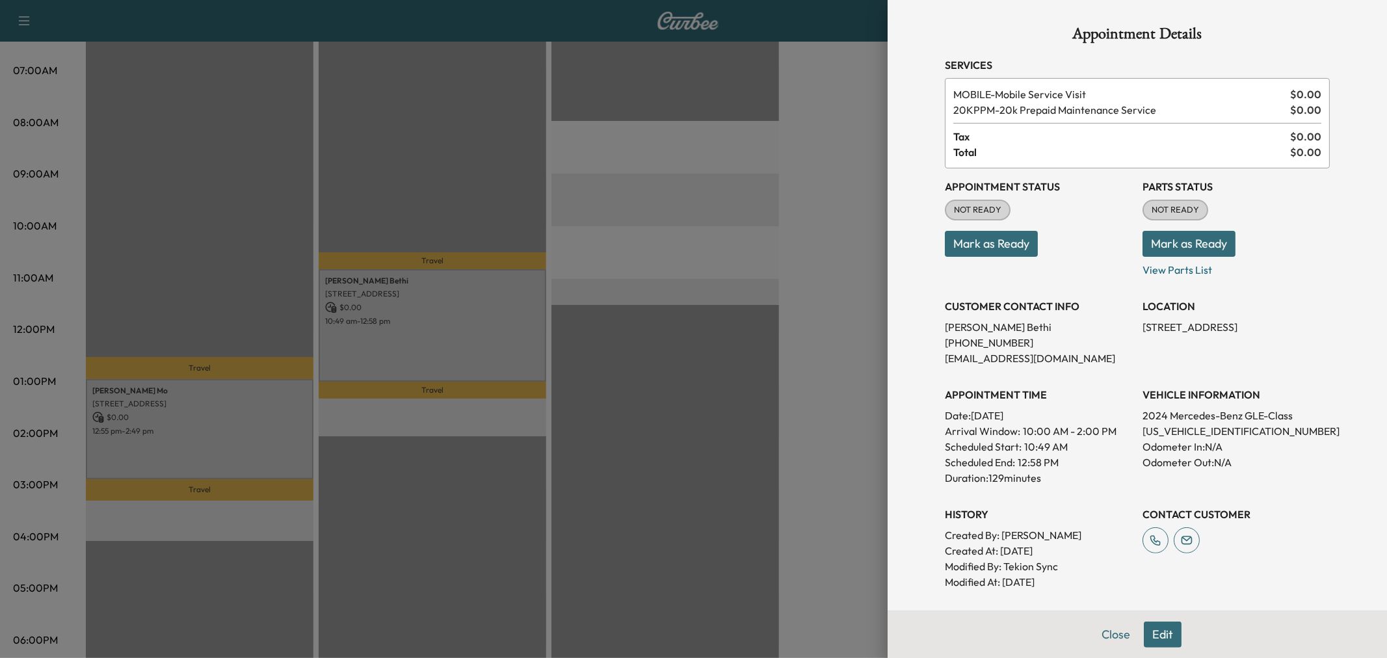
click at [802, 347] on div at bounding box center [693, 329] width 1387 height 658
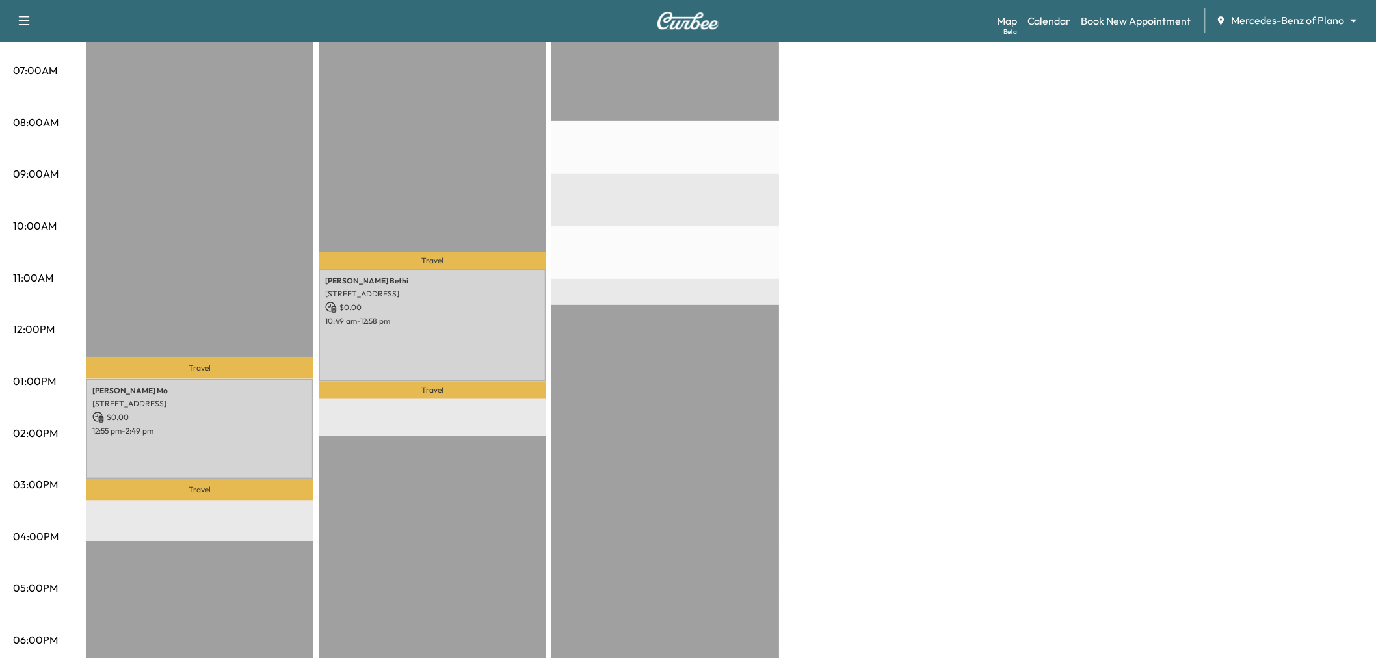
scroll to position [72, 0]
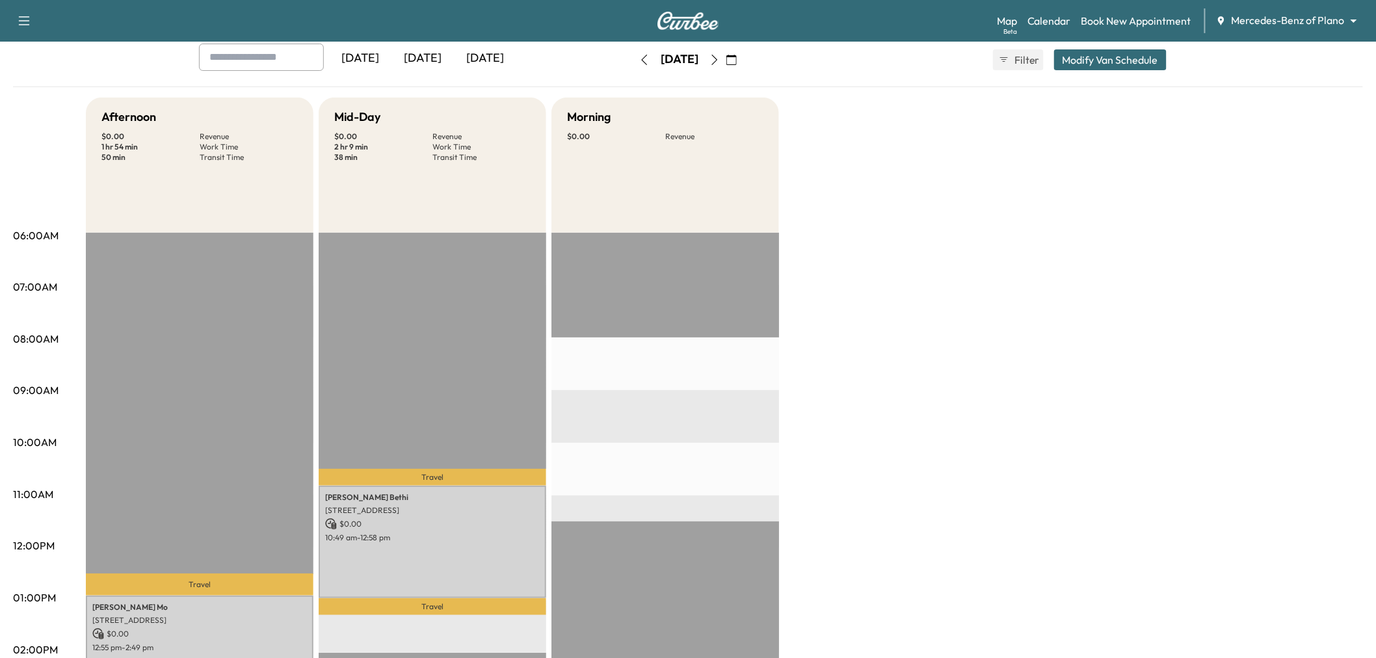
click at [718, 60] on icon "button" at bounding box center [715, 60] width 6 height 10
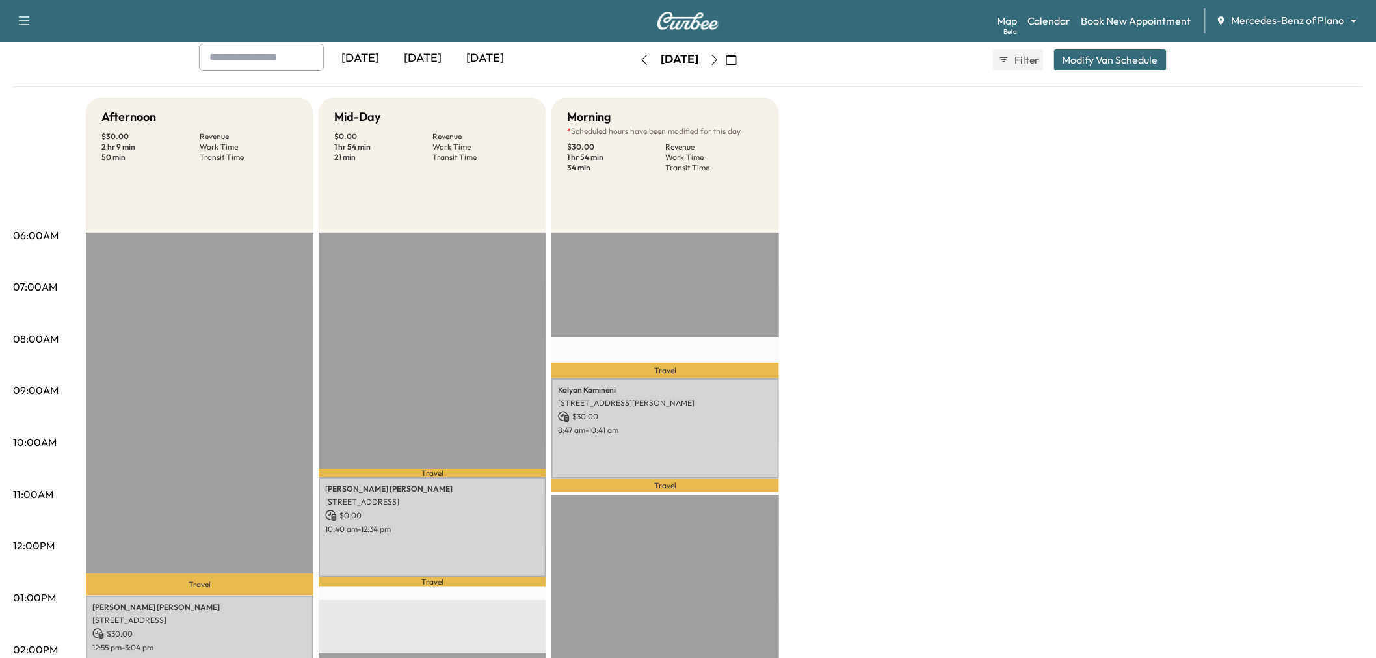
click at [720, 60] on icon "button" at bounding box center [714, 60] width 10 height 10
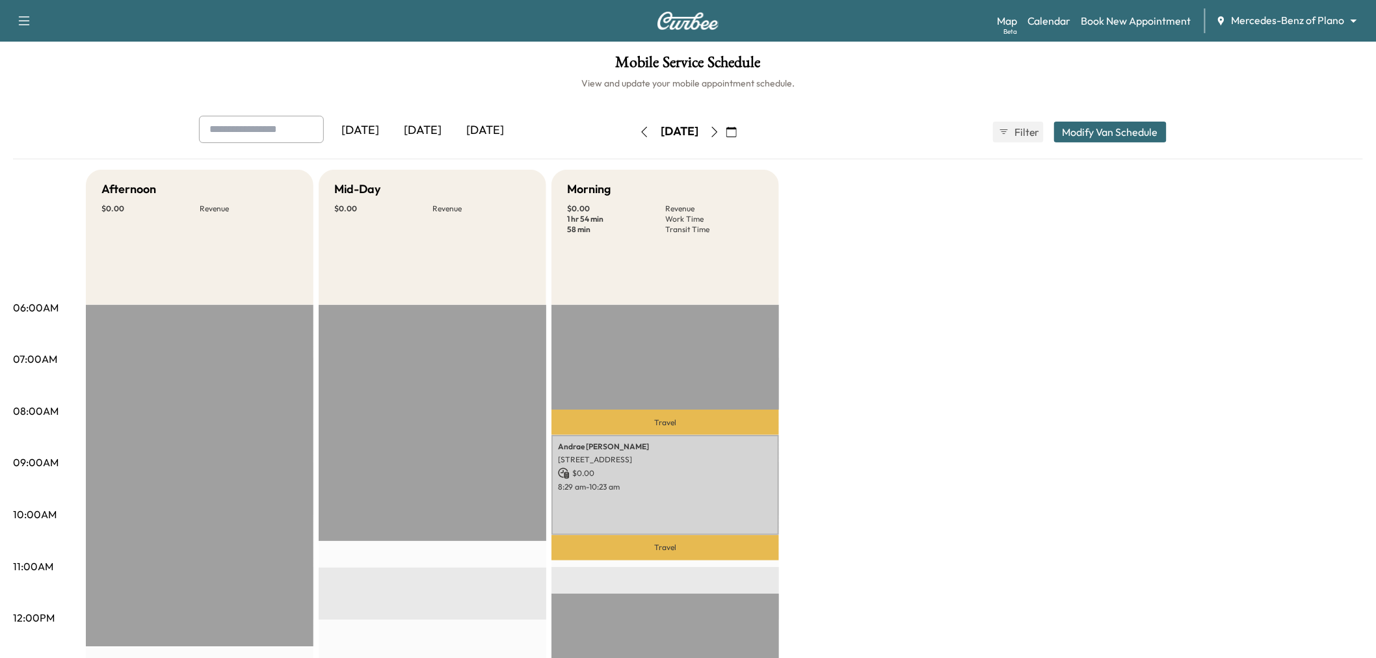
click at [639, 128] on icon "button" at bounding box center [644, 132] width 10 height 10
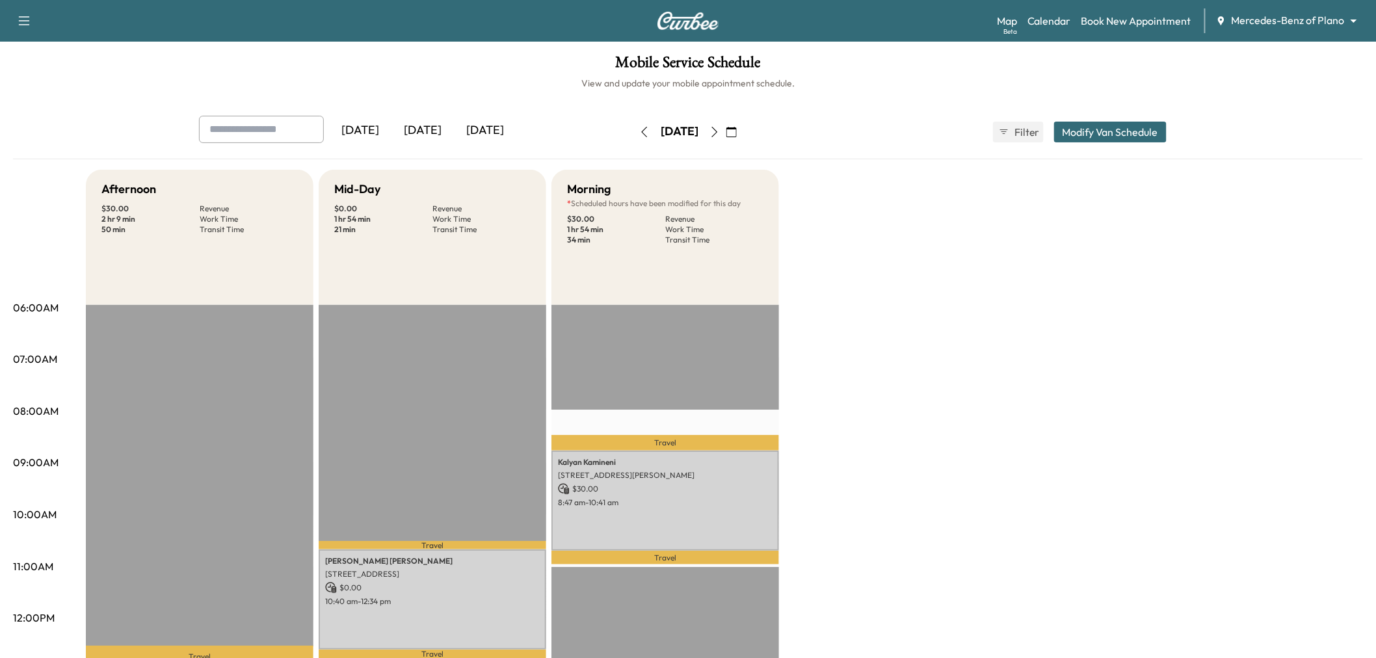
click at [642, 128] on icon "button" at bounding box center [645, 132] width 6 height 10
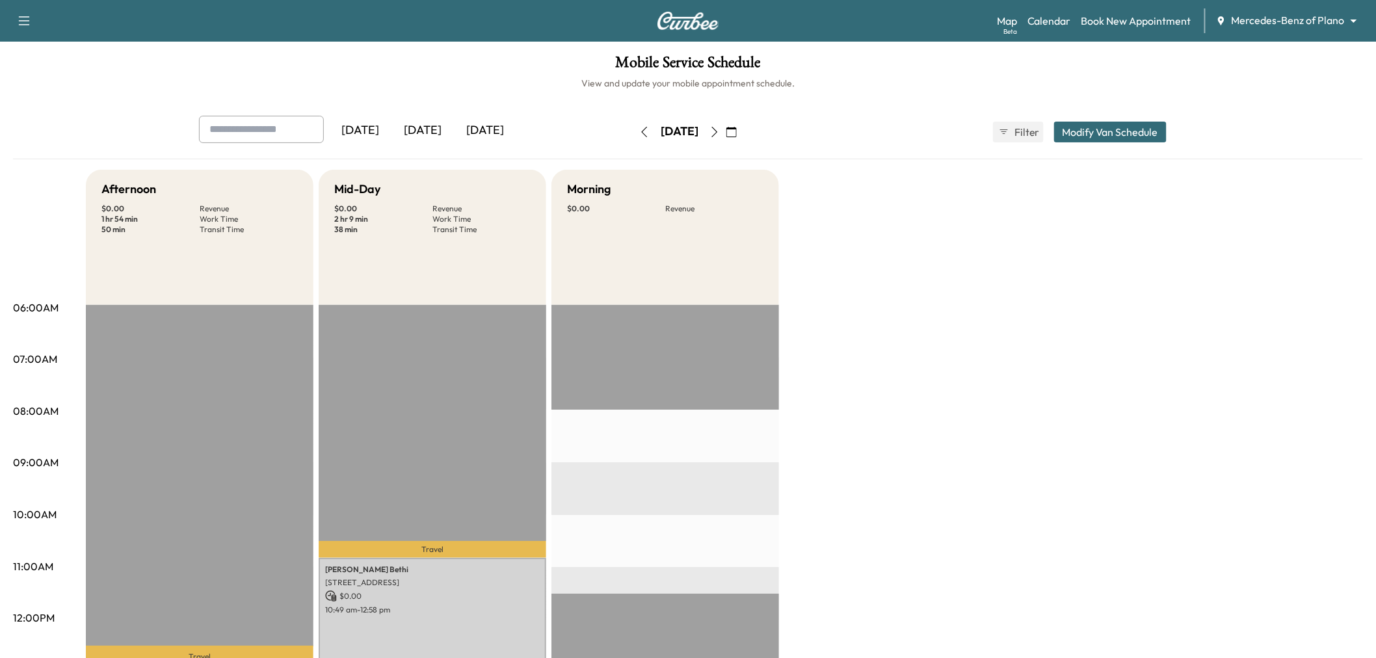
click at [633, 125] on button "button" at bounding box center [644, 132] width 22 height 21
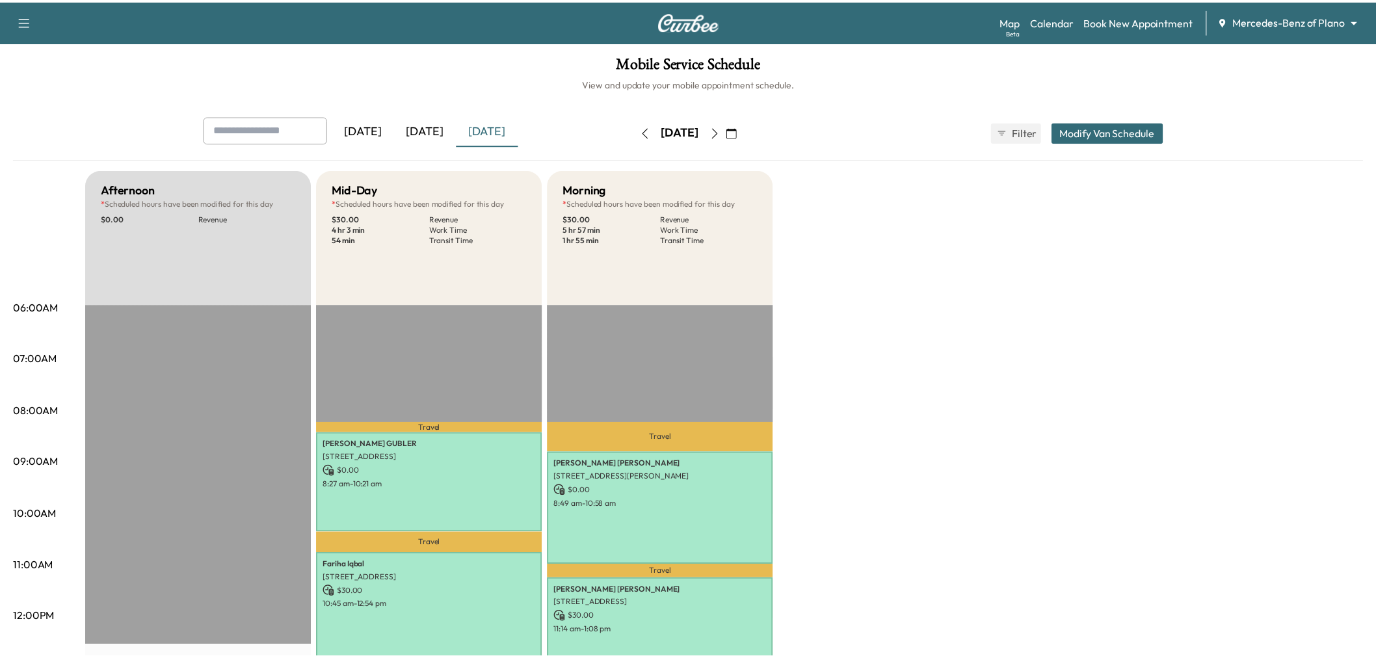
scroll to position [216, 0]
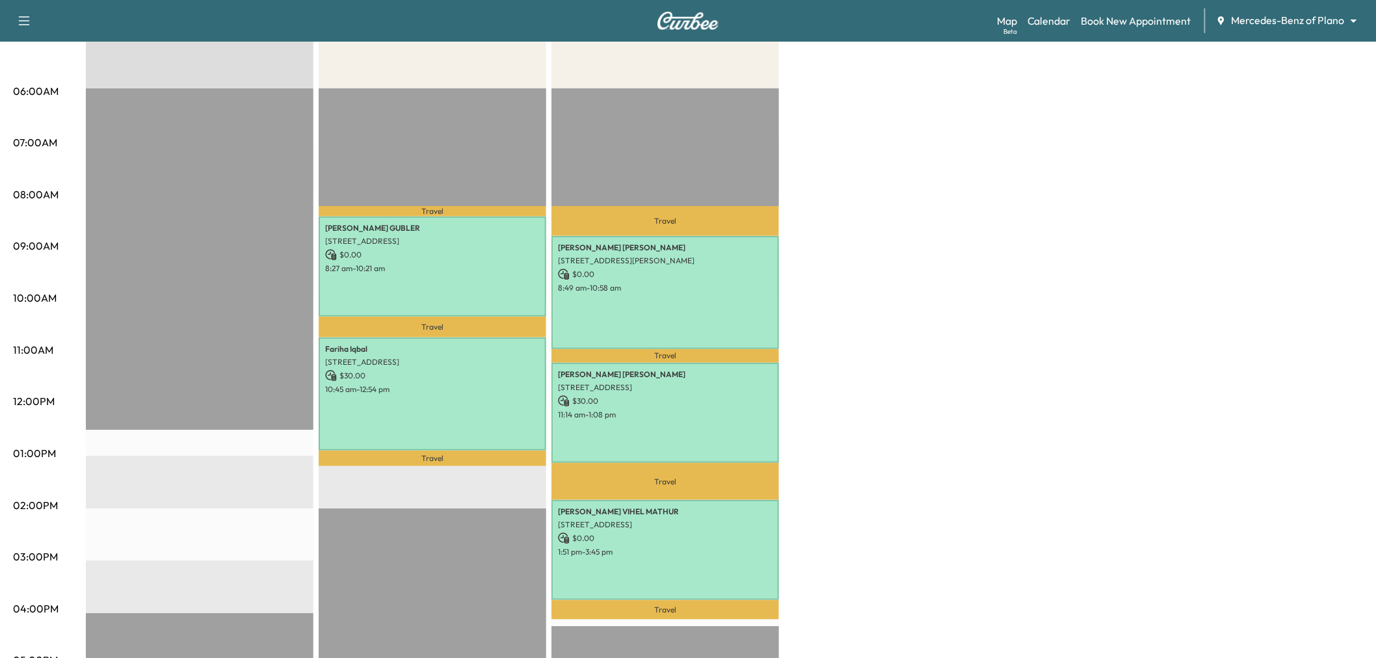
click at [887, 373] on div "Afternoon * Scheduled hours have been modified for this day $ 0.00 Revenue EST …" at bounding box center [724, 440] width 1277 height 975
click at [896, 355] on div "Afternoon * Scheduled hours have been modified for this day $ 0.00 Revenue EST …" at bounding box center [724, 440] width 1277 height 975
